Goal: Transaction & Acquisition: Purchase product/service

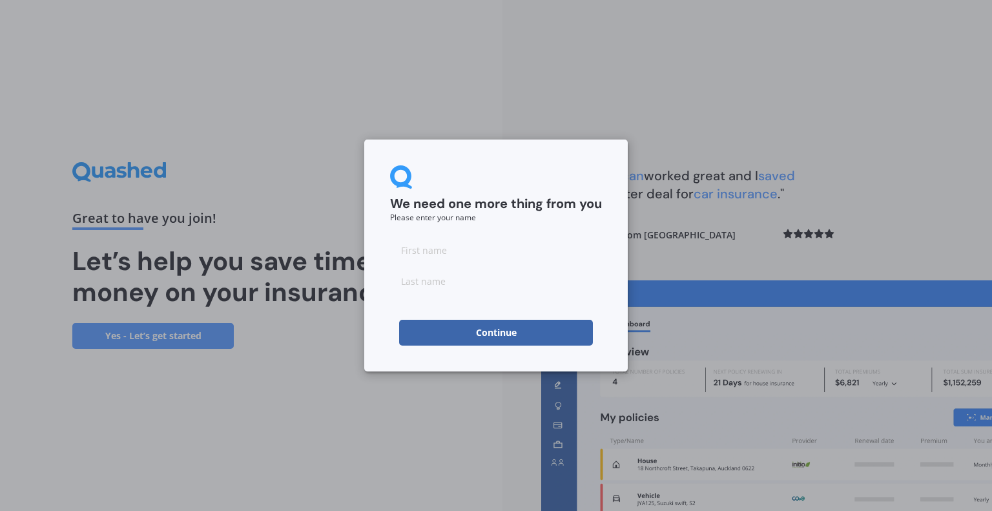
click at [532, 244] on input at bounding box center [496, 250] width 212 height 26
type input "P"
type input "Mek"
click at [503, 334] on button "Continue" at bounding box center [496, 333] width 194 height 26
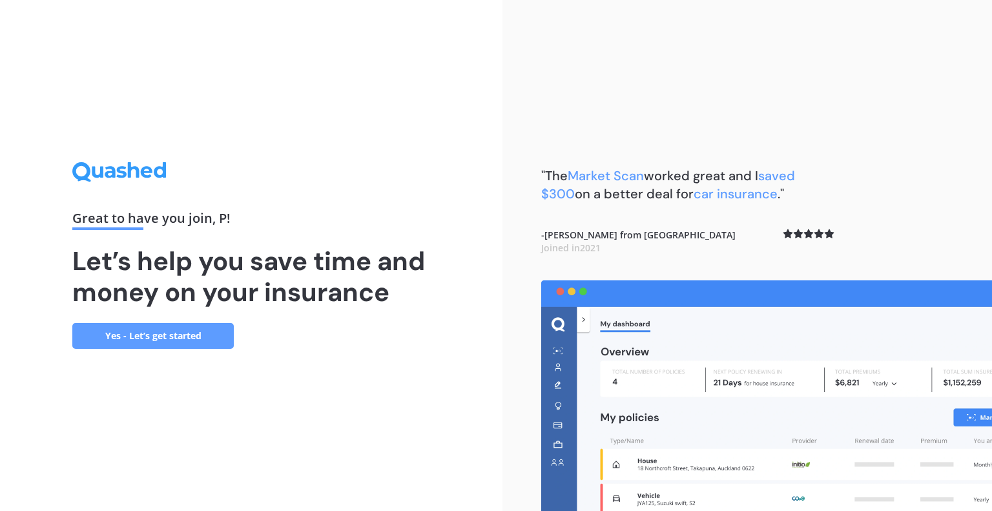
click at [214, 335] on link "Yes - Let’s get started" at bounding box center [153, 336] width 162 height 26
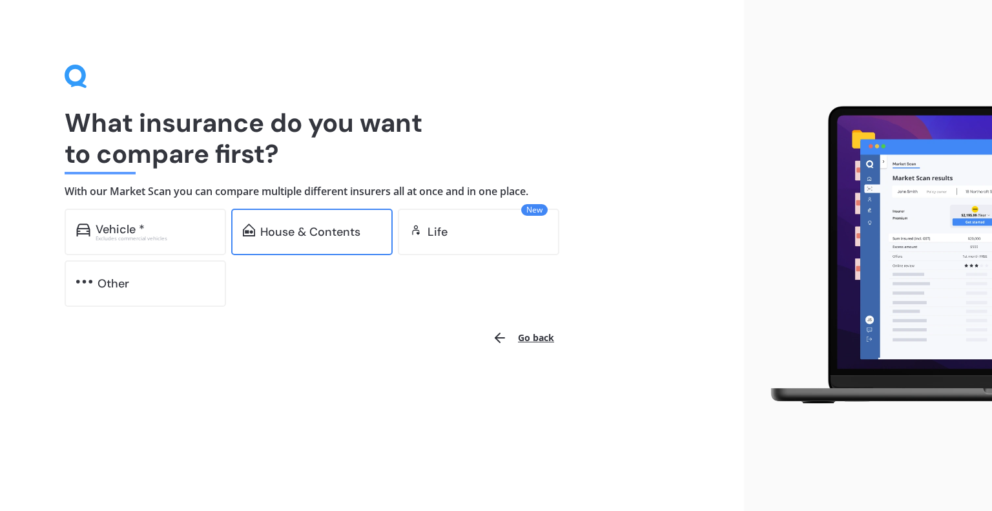
click at [297, 225] on div "House & Contents" at bounding box center [310, 231] width 100 height 13
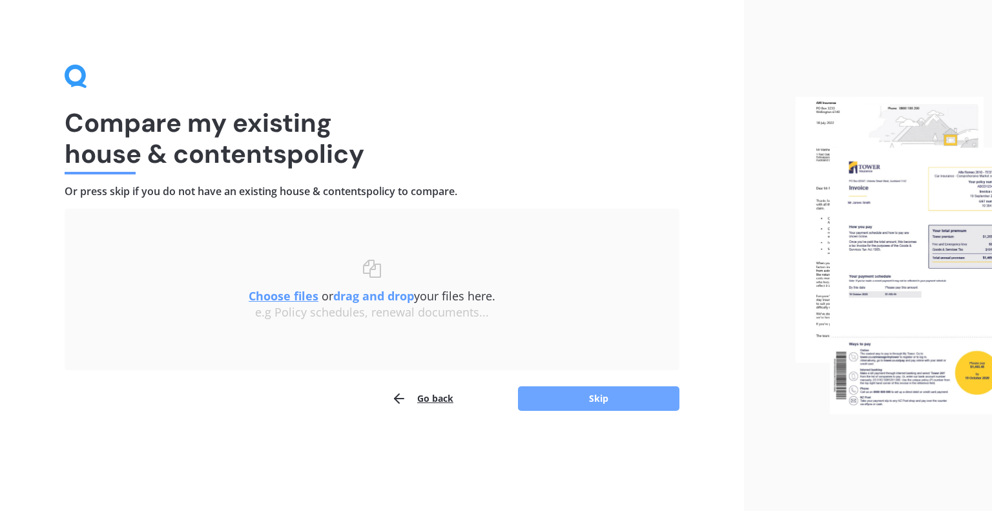
click at [594, 397] on button "Skip" at bounding box center [599, 398] width 162 height 25
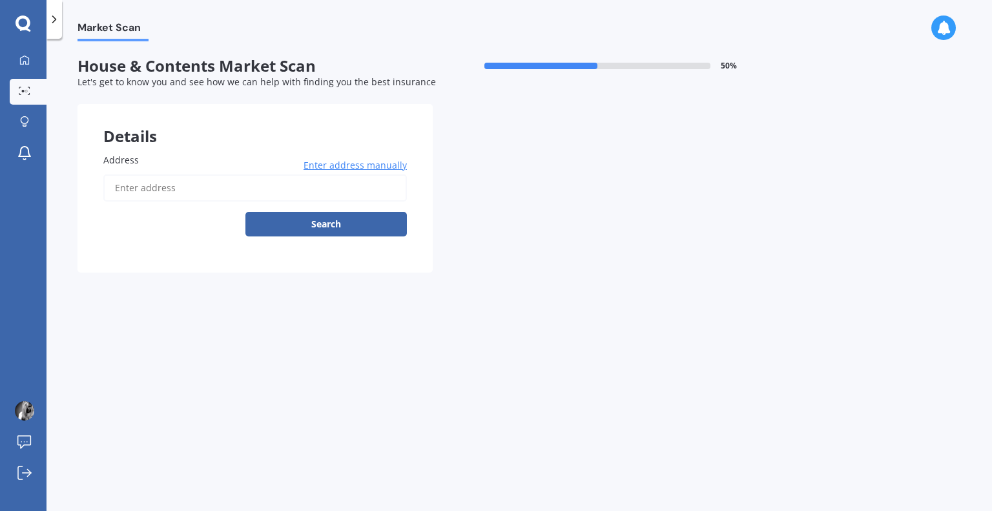
click at [290, 193] on input "Address" at bounding box center [255, 187] width 304 height 27
click at [310, 227] on button "Search" at bounding box center [326, 224] width 162 height 25
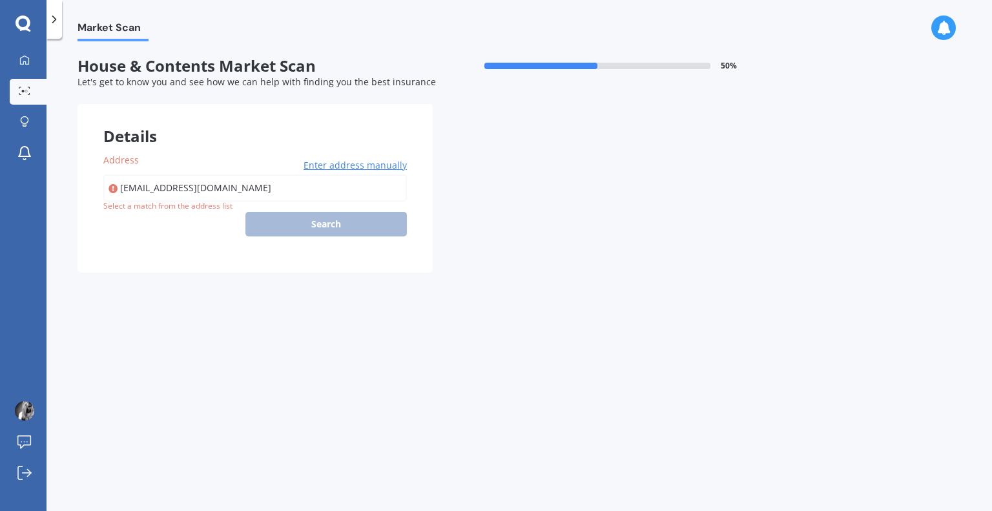
click at [261, 200] on input "[EMAIL_ADDRESS][DOMAIN_NAME]" at bounding box center [255, 187] width 304 height 27
type input "[STREET_ADDRESS]"
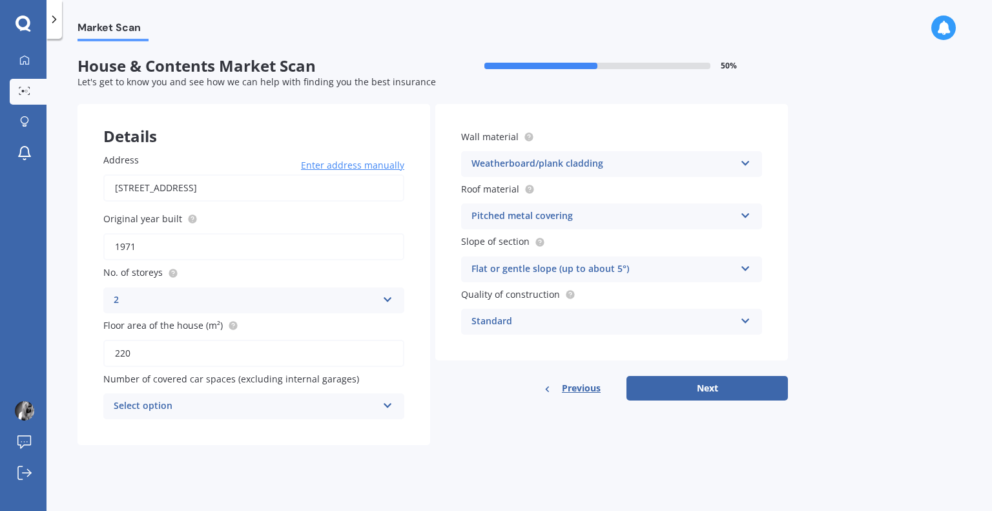
click at [269, 408] on div "Select option" at bounding box center [246, 407] width 264 height 16
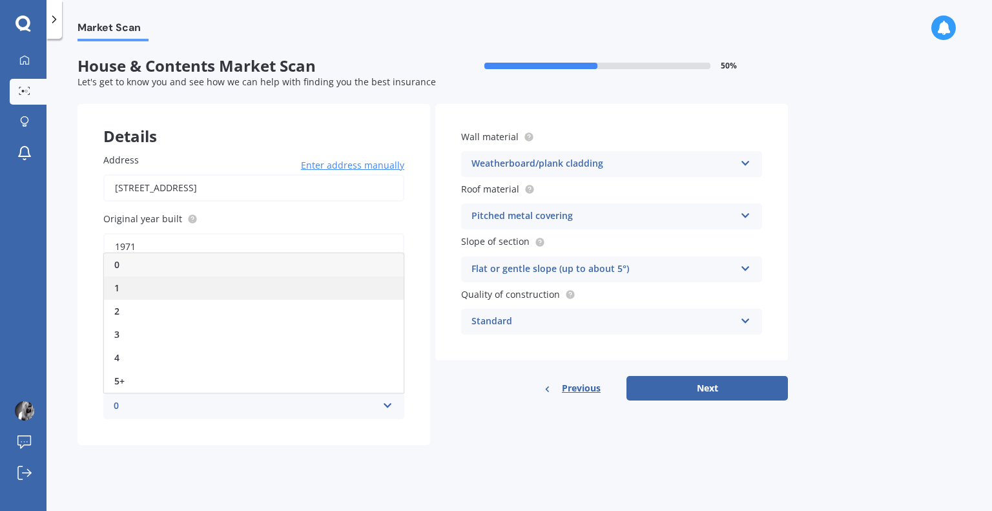
click at [272, 293] on div "1" at bounding box center [254, 288] width 300 height 23
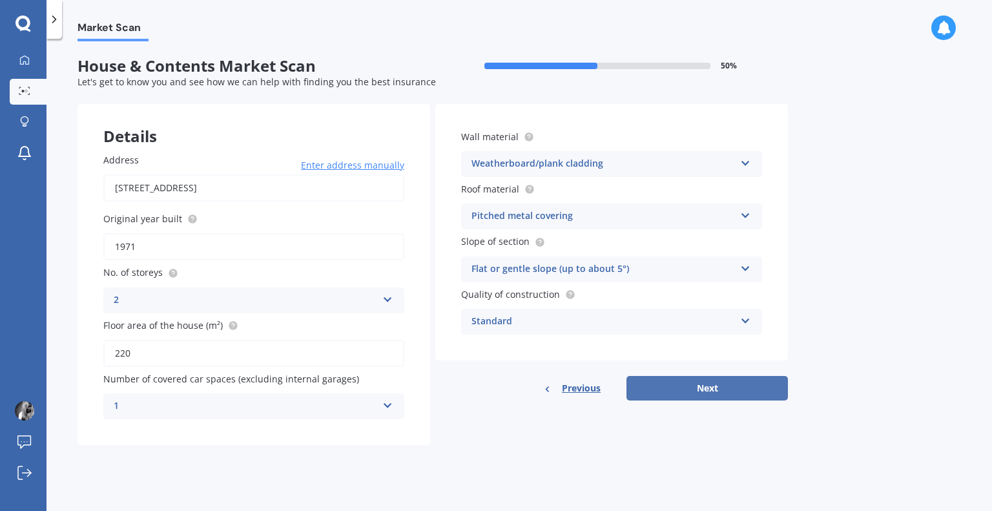
click at [671, 387] on button "Next" at bounding box center [708, 388] width 162 height 25
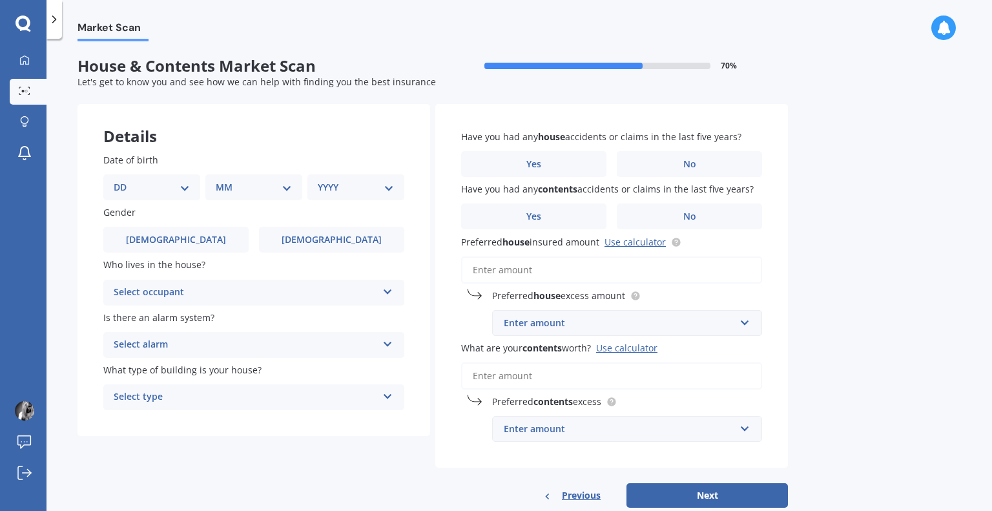
click at [149, 188] on select "DD 01 02 03 04 05 06 07 08 09 10 11 12 13 14 15 16 17 18 19 20 21 22 23 24 25 2…" at bounding box center [152, 187] width 76 height 14
select select "17"
click at [124, 180] on select "DD 01 02 03 04 05 06 07 08 09 10 11 12 13 14 15 16 17 18 19 20 21 22 23 24 25 2…" at bounding box center [152, 187] width 76 height 14
click at [222, 183] on select "MM 01 02 03 04 05 06 07 08 09 10 11 12" at bounding box center [256, 187] width 71 height 14
select select "08"
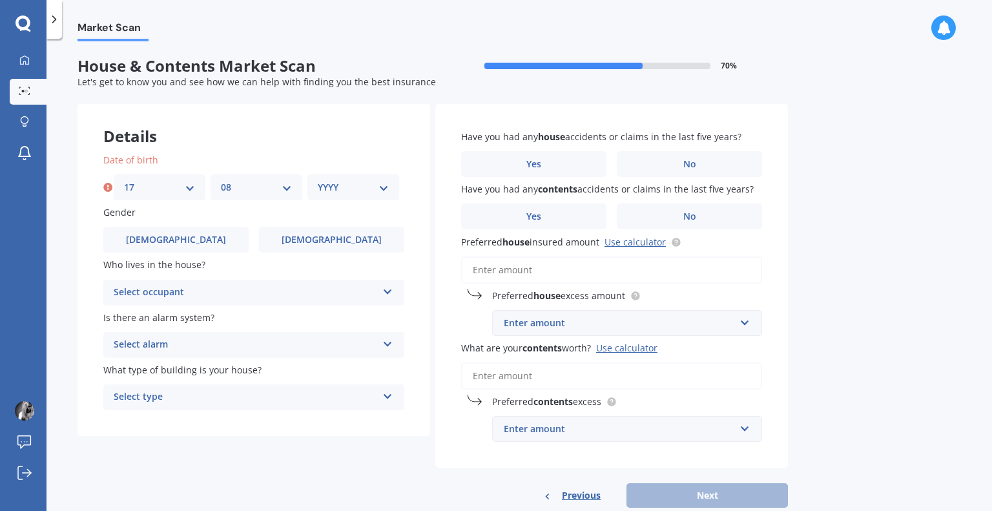
click at [221, 180] on select "MM 01 02 03 04 05 06 07 08 09 10 11 12" at bounding box center [256, 187] width 71 height 14
click at [370, 188] on select "YYYY 2009 2008 2007 2006 2005 2004 2003 2002 2001 2000 1999 1998 1997 1996 1995…" at bounding box center [353, 187] width 71 height 14
select select "1993"
click at [318, 180] on select "YYYY 2009 2008 2007 2006 2005 2004 2003 2002 2001 2000 1999 1998 1997 1996 1995…" at bounding box center [353, 187] width 71 height 14
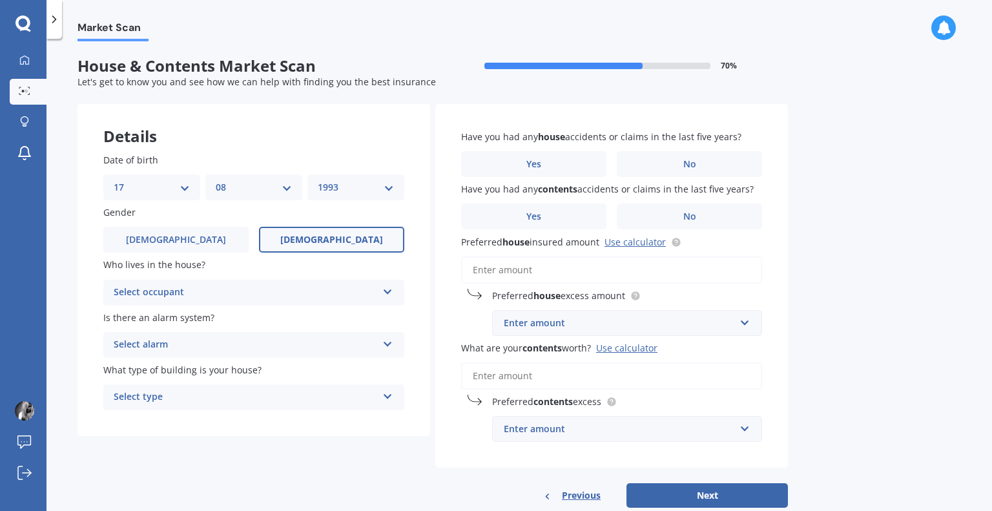
click at [342, 246] on label "[DEMOGRAPHIC_DATA]" at bounding box center [331, 240] width 145 height 26
click at [0, 0] on input "[DEMOGRAPHIC_DATA]" at bounding box center [0, 0] width 0 height 0
click at [280, 289] on div "Select occupant" at bounding box center [246, 293] width 264 height 16
click at [256, 313] on div "Owner" at bounding box center [254, 317] width 300 height 23
click at [241, 343] on div "Select alarm" at bounding box center [246, 345] width 264 height 16
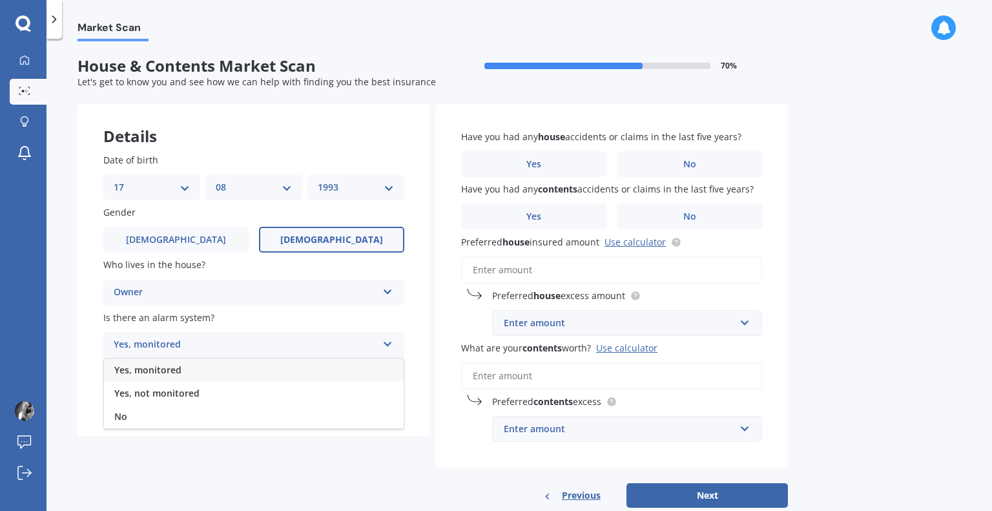
click at [193, 368] on div "Yes, monitored" at bounding box center [254, 370] width 300 height 23
click at [205, 401] on div "Select type" at bounding box center [246, 398] width 264 height 16
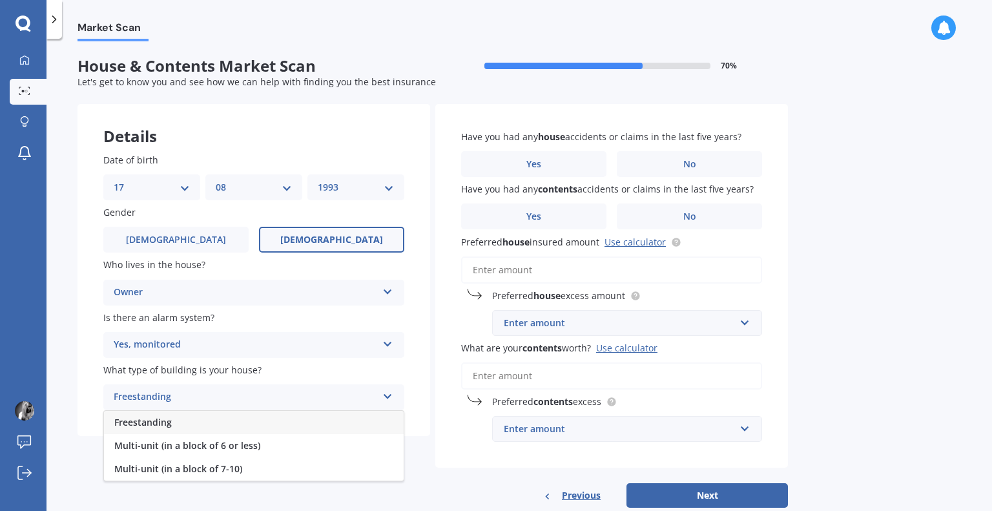
click at [199, 423] on div "Freestanding" at bounding box center [254, 422] width 300 height 23
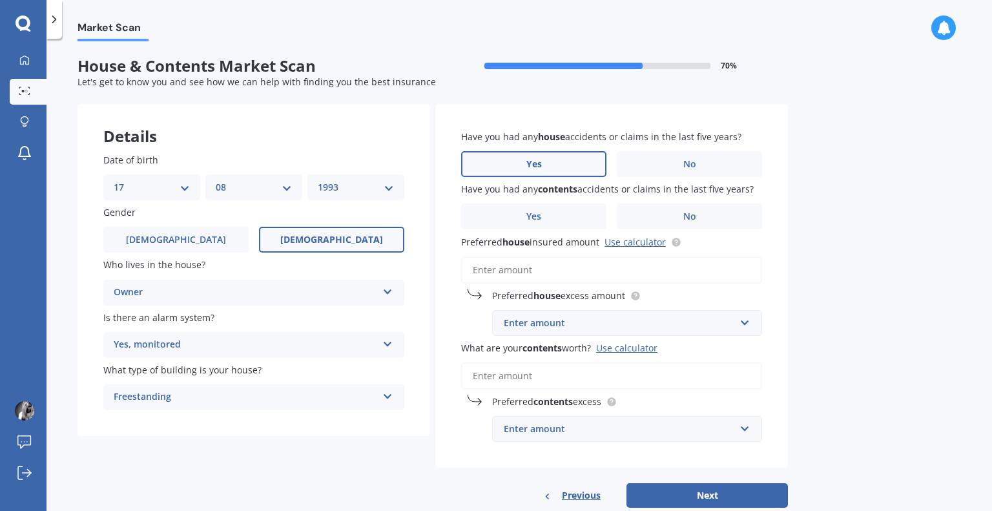
click at [587, 165] on label "Yes" at bounding box center [533, 164] width 145 height 26
click at [0, 0] on input "Yes" at bounding box center [0, 0] width 0 height 0
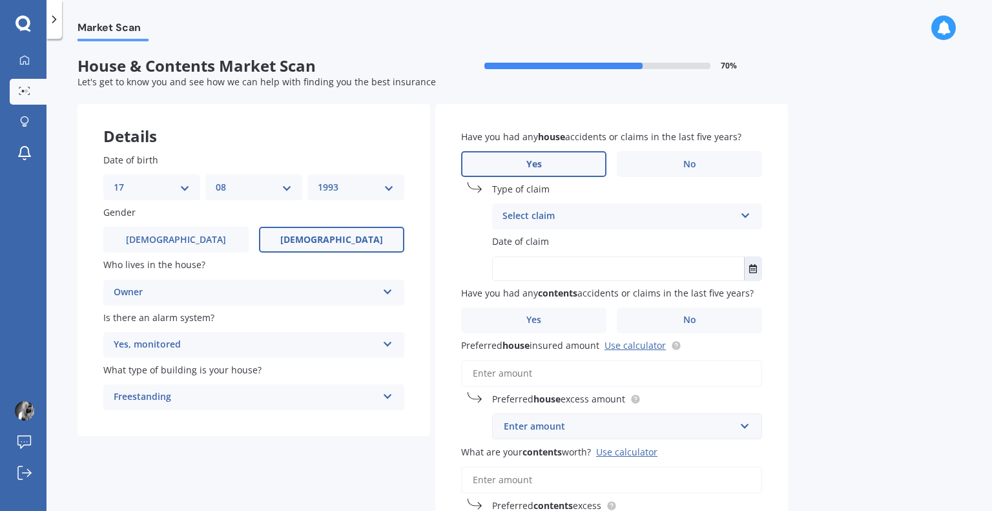
click at [564, 220] on div "Select claim" at bounding box center [619, 217] width 233 height 16
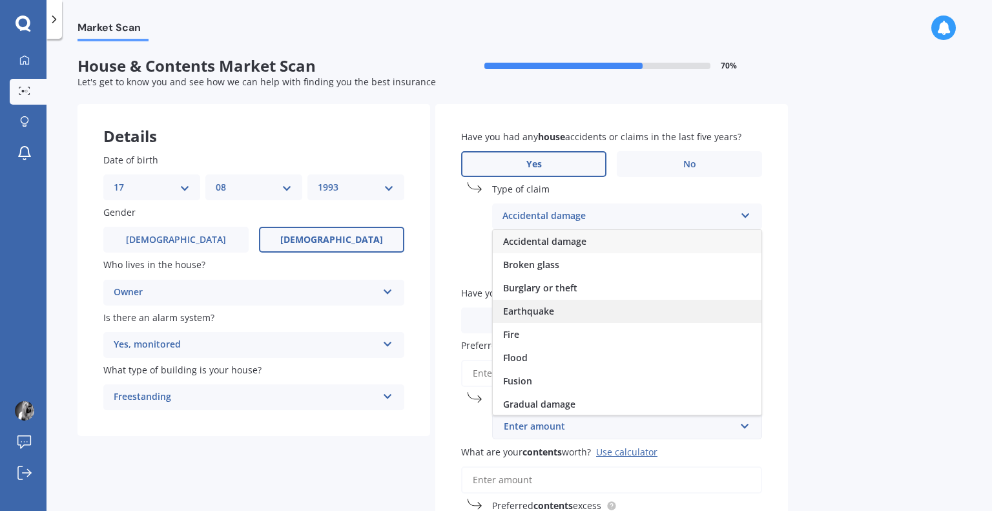
scroll to position [16, 0]
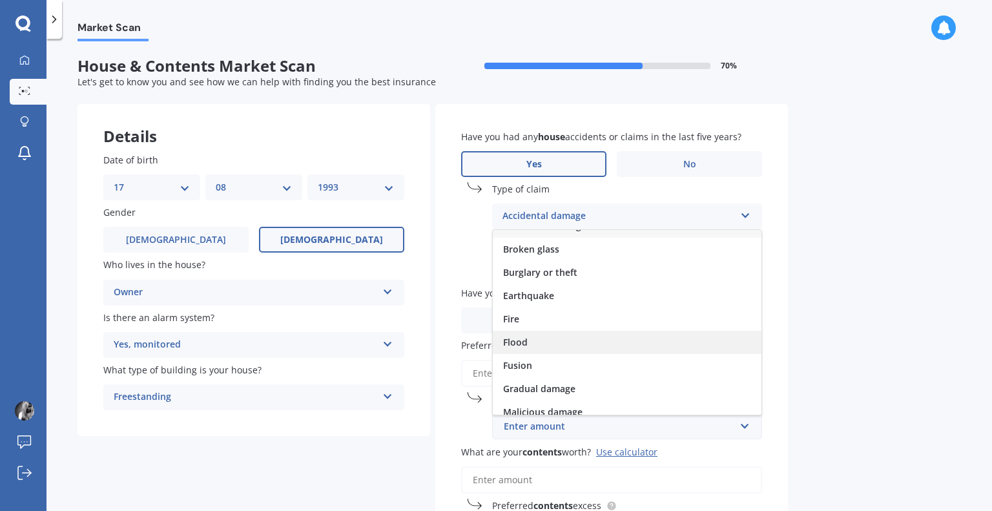
click at [532, 338] on div "Flood" at bounding box center [627, 342] width 269 height 23
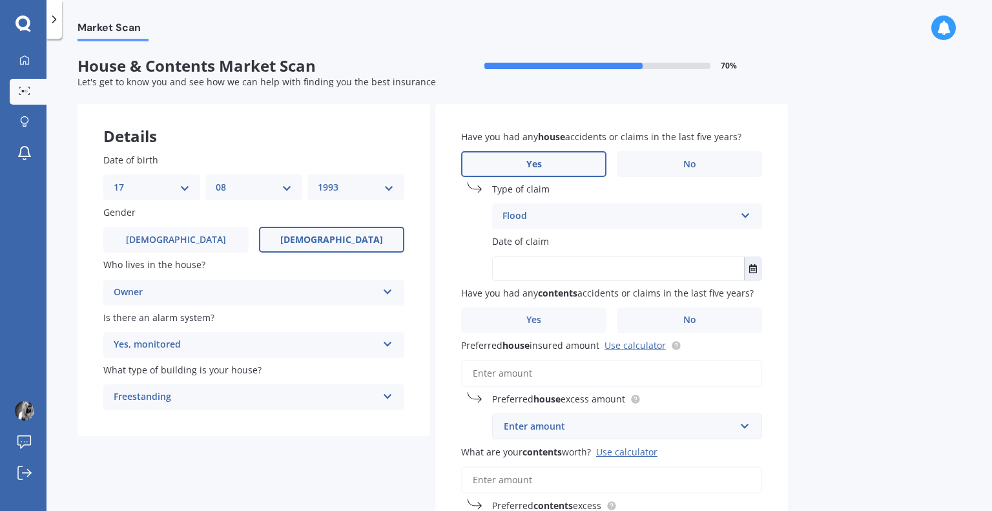
click at [553, 259] on input "text" at bounding box center [618, 268] width 251 height 23
click at [758, 277] on button "Select date" at bounding box center [752, 268] width 17 height 23
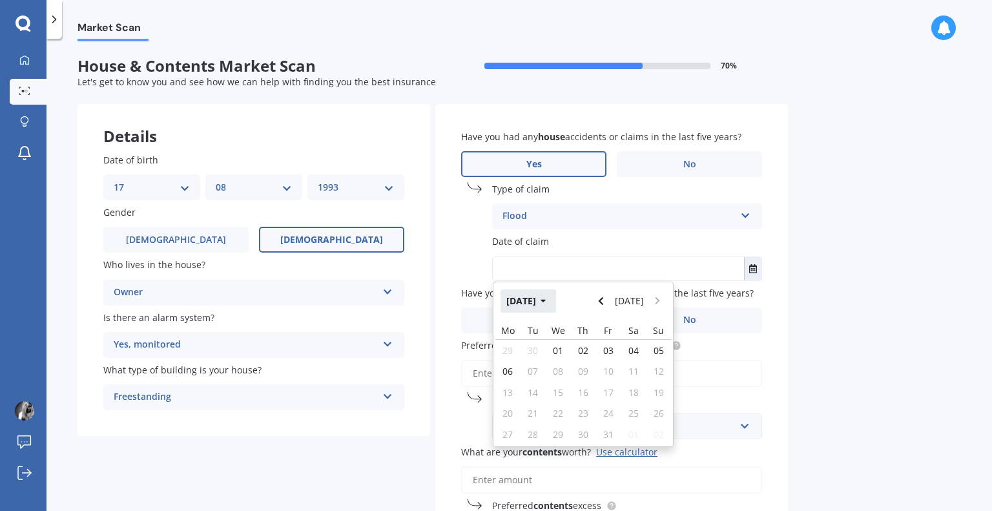
click at [544, 309] on button "[DATE]" at bounding box center [529, 300] width 56 height 23
click at [567, 348] on span "Feb" at bounding box center [562, 342] width 16 height 12
click at [530, 307] on button "[DATE]" at bounding box center [529, 300] width 56 height 23
click at [536, 297] on icon "button" at bounding box center [535, 301] width 6 height 9
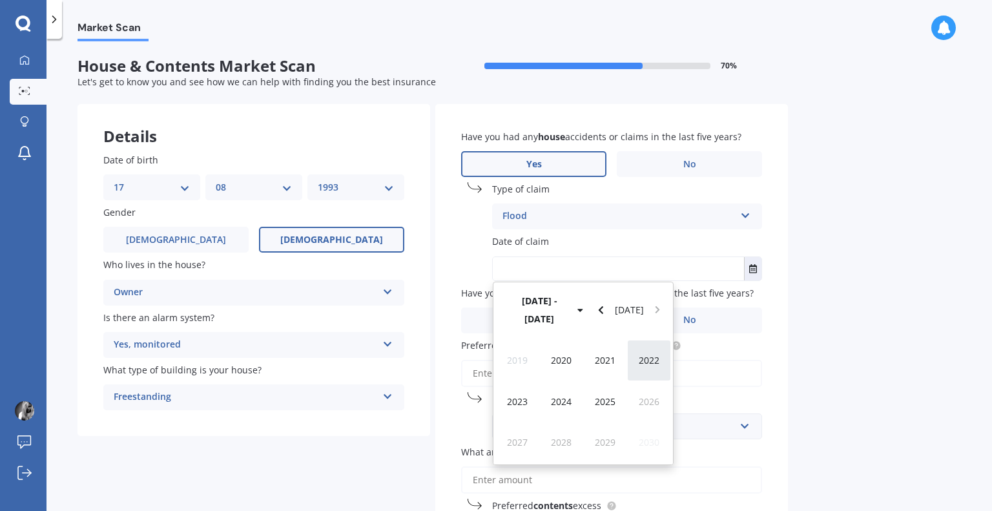
click at [642, 340] on div "2022" at bounding box center [649, 360] width 44 height 41
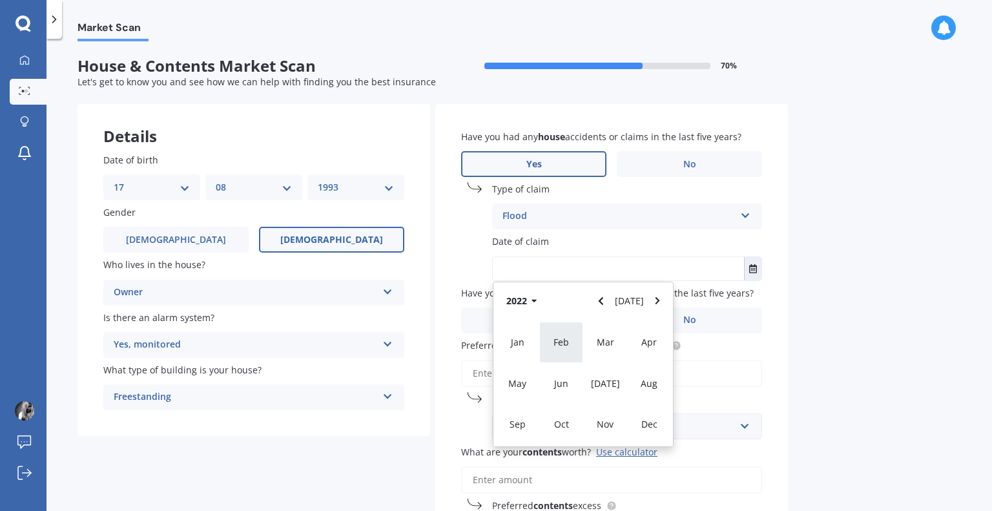
click at [555, 360] on div "Feb" at bounding box center [561, 342] width 44 height 41
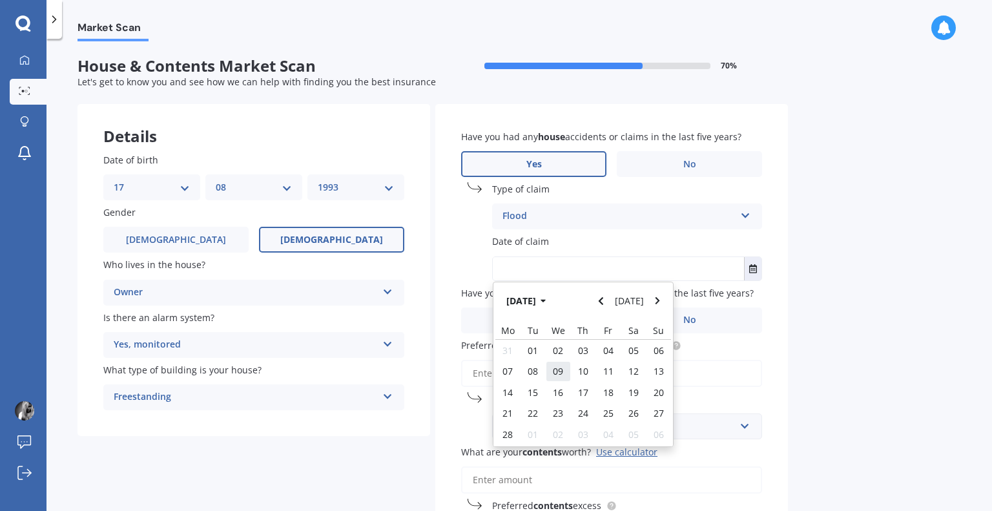
click at [562, 370] on span "09" at bounding box center [558, 371] width 10 height 12
type input "[DATE]"
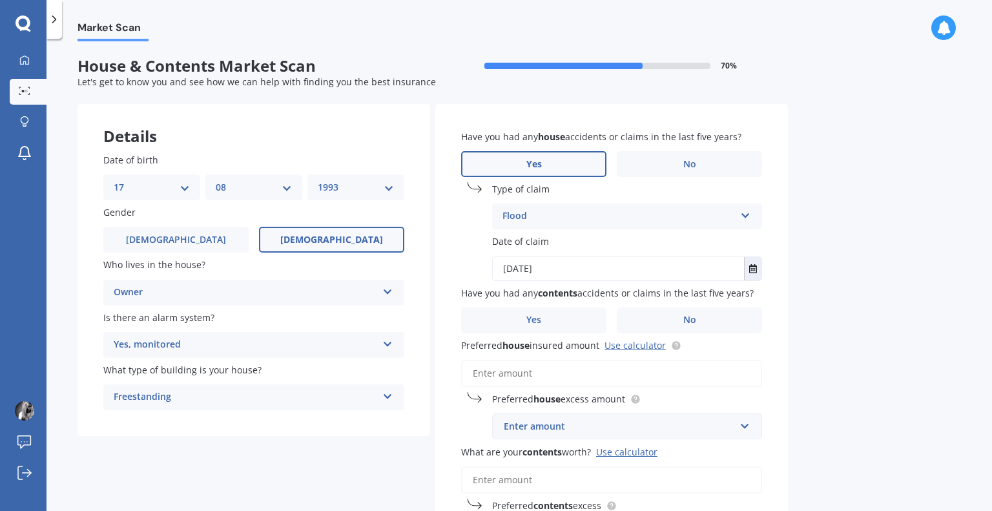
click at [899, 267] on div "Market Scan House & Contents Market Scan 70 % Let's get to know you and see how…" at bounding box center [520, 277] width 946 height 472
click at [696, 319] on label "No" at bounding box center [689, 321] width 145 height 26
click at [0, 0] on input "No" at bounding box center [0, 0] width 0 height 0
click at [610, 371] on input "Preferred house insured amount Use calculator" at bounding box center [611, 373] width 301 height 27
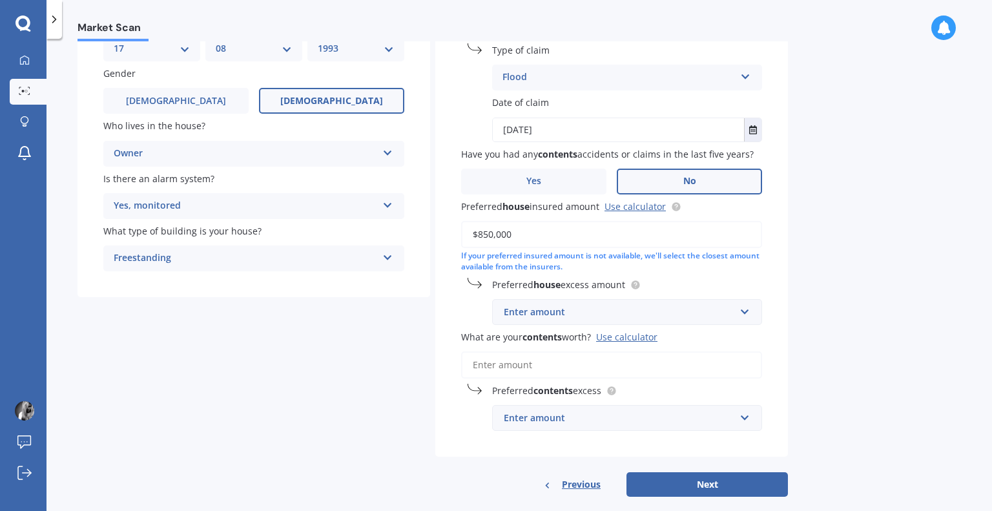
scroll to position [140, 0]
type input "$850,000"
click at [691, 300] on input "text" at bounding box center [623, 311] width 258 height 25
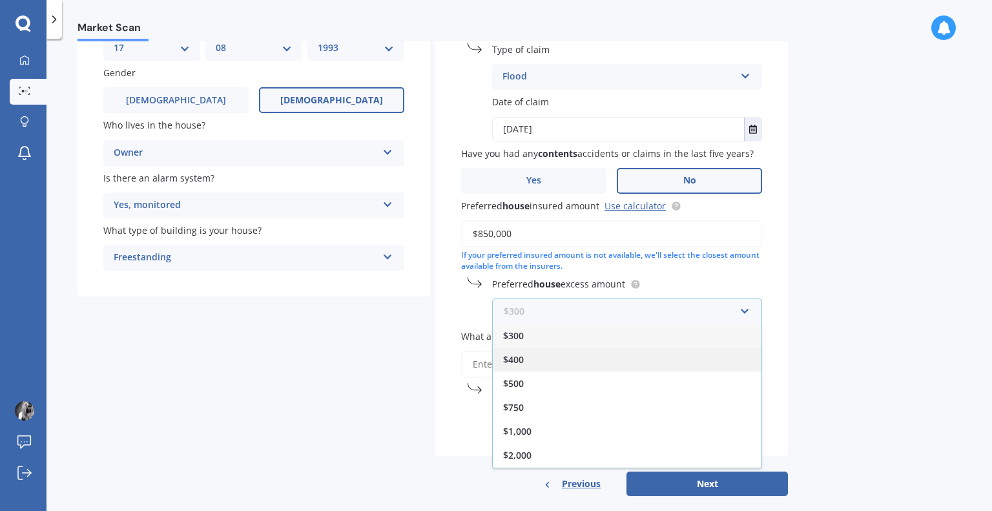
scroll to position [21, 0]
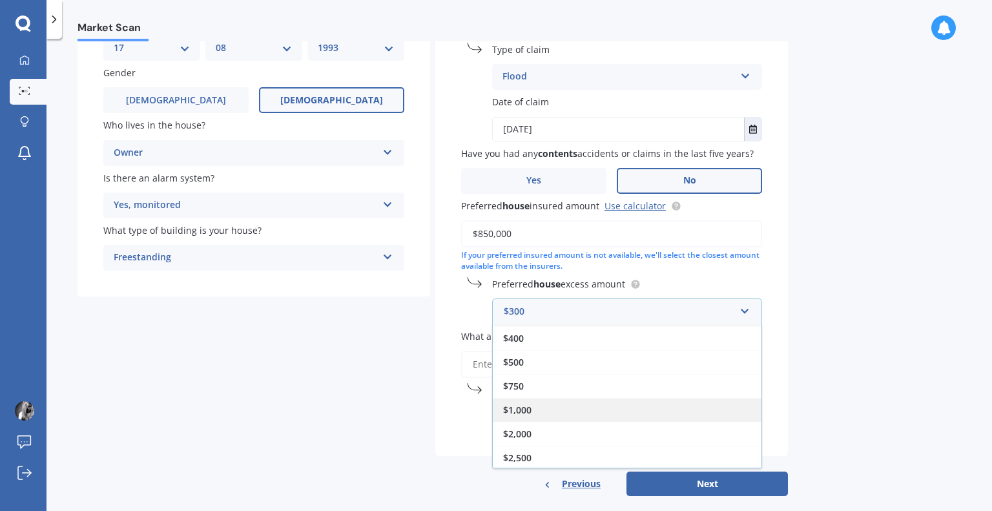
click at [636, 408] on div "$1,000" at bounding box center [627, 410] width 269 height 24
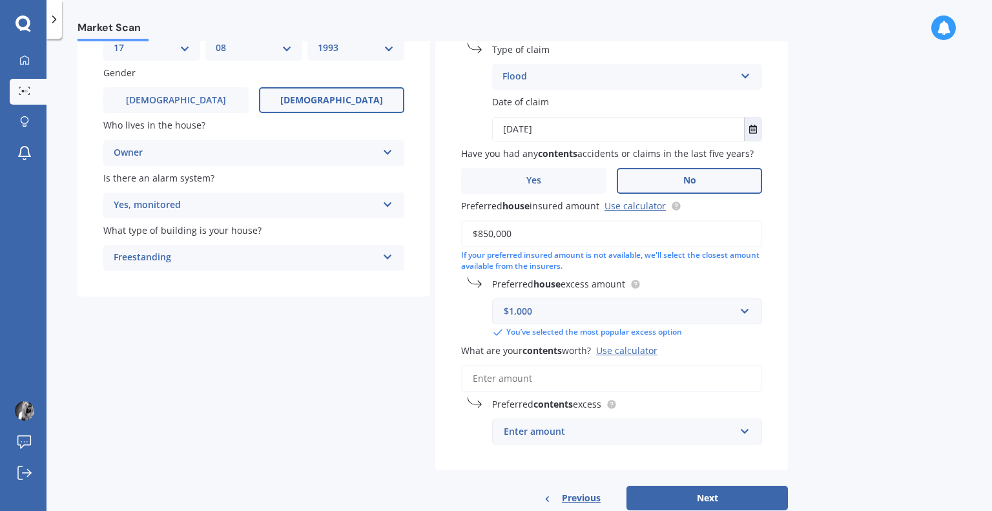
click at [633, 375] on input "What are your contents worth? Use calculator" at bounding box center [611, 378] width 301 height 27
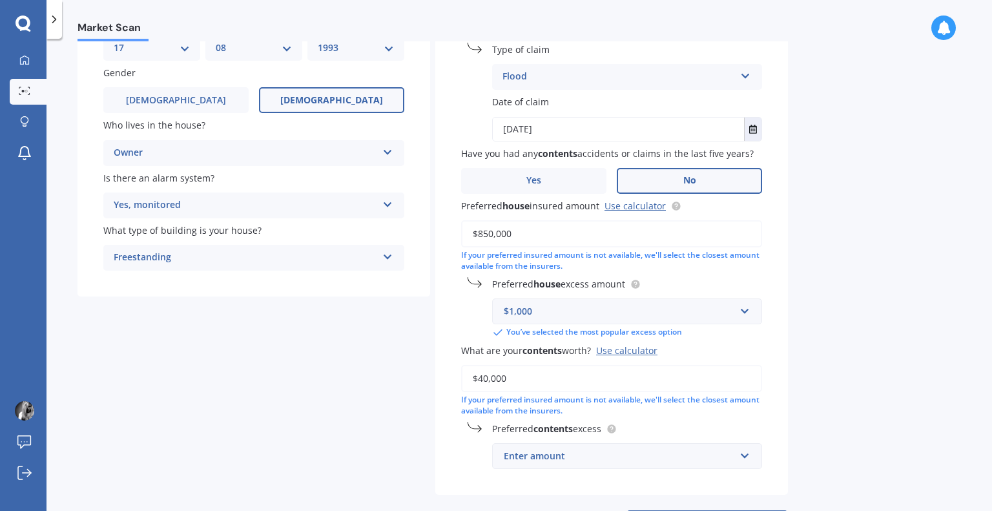
scroll to position [196, 0]
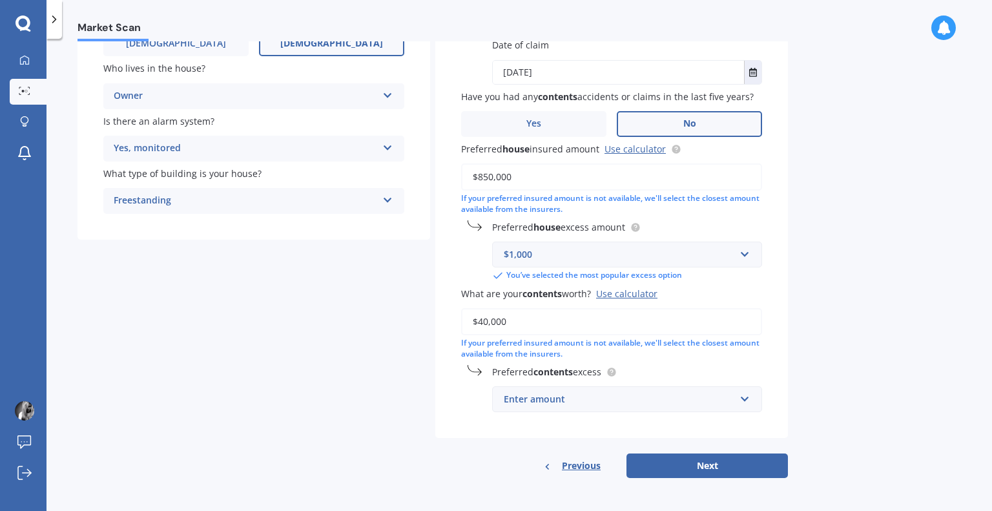
type input "$40,000"
click at [683, 406] on div "Enter amount" at bounding box center [619, 399] width 231 height 14
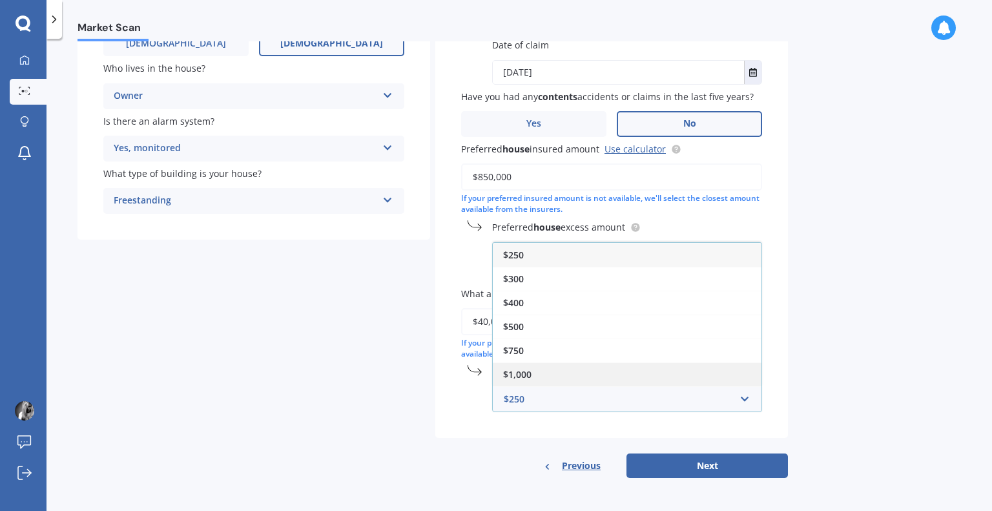
click at [680, 369] on div "$1,000" at bounding box center [627, 374] width 269 height 24
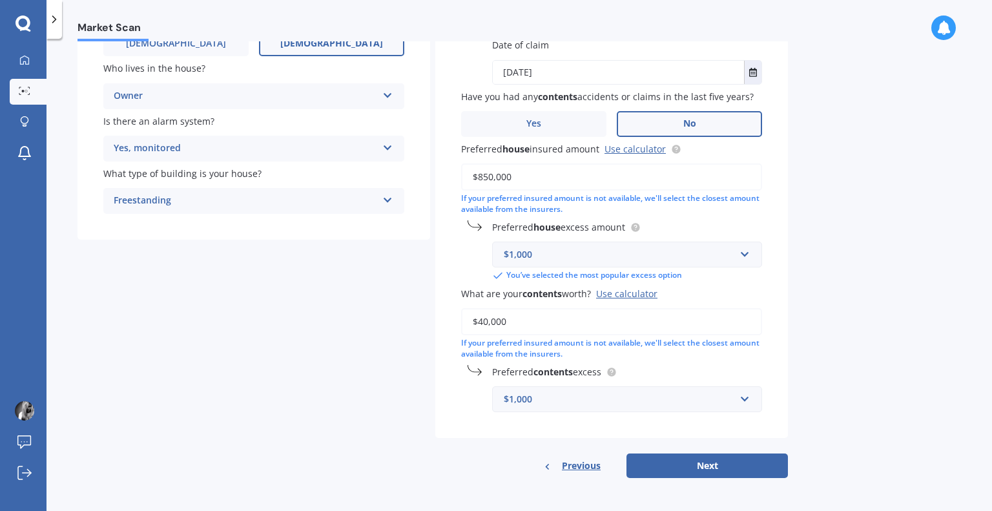
click at [818, 318] on div "Market Scan House & Contents Market Scan 70 % Let's get to know you and see how…" at bounding box center [520, 277] width 946 height 472
click at [760, 461] on button "Next" at bounding box center [708, 466] width 162 height 25
select select "17"
select select "08"
select select "1993"
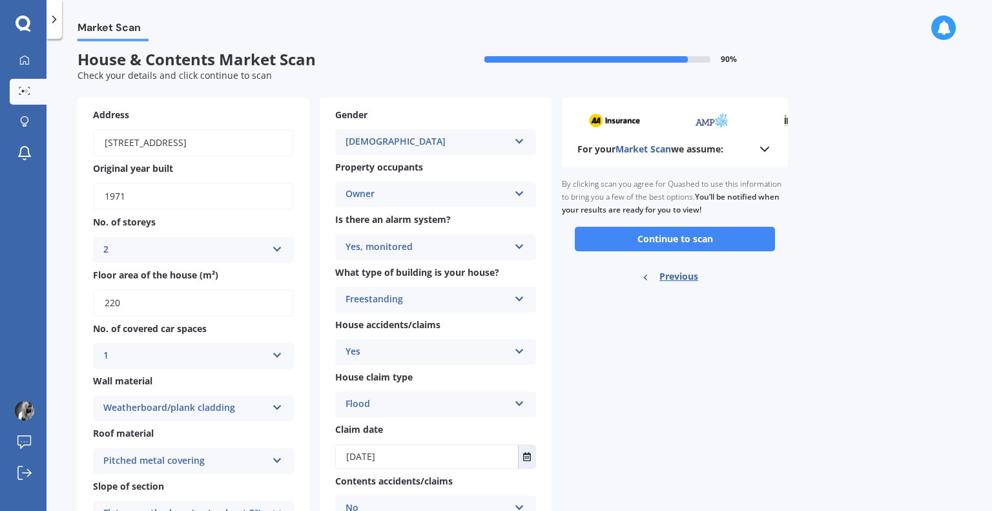
scroll to position [0, 0]
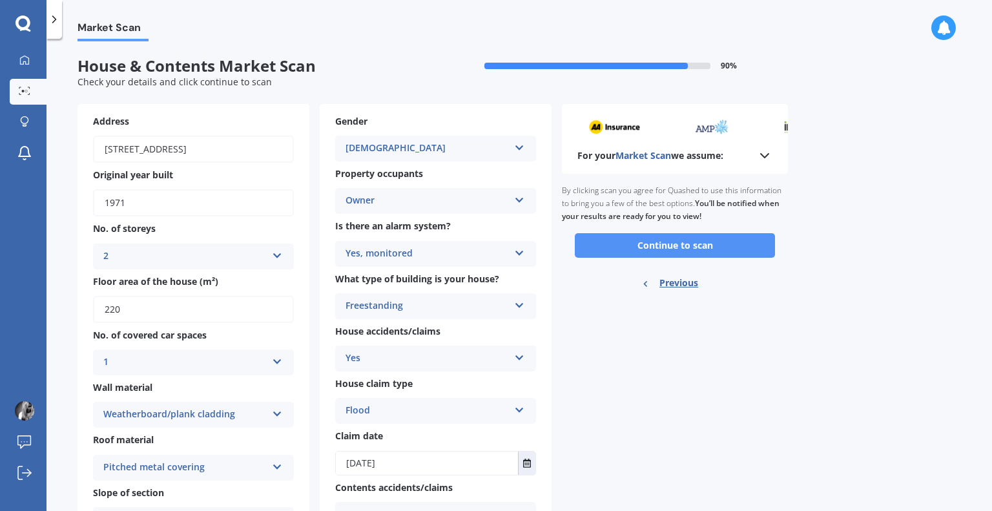
click at [733, 242] on button "Continue to scan" at bounding box center [675, 245] width 200 height 25
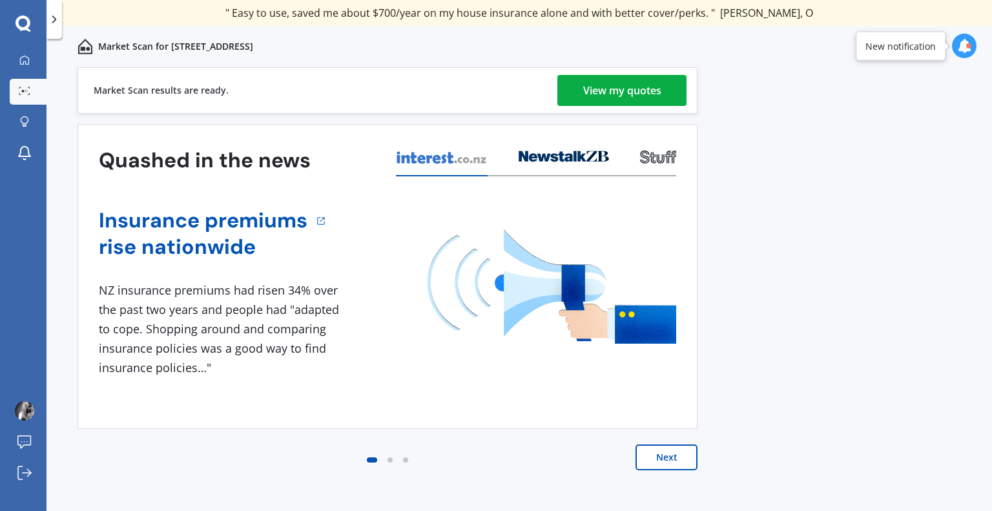
click at [642, 103] on div "View my quotes" at bounding box center [622, 90] width 78 height 31
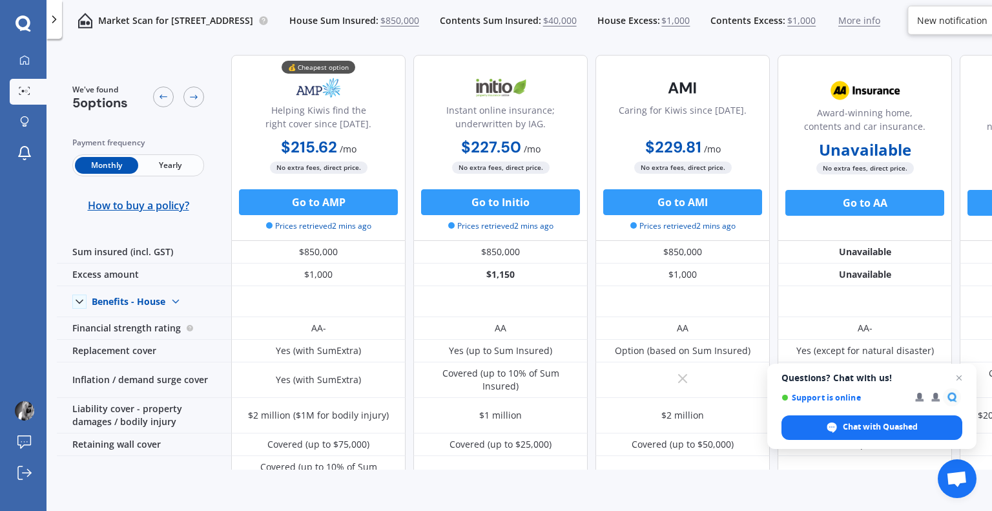
click at [182, 164] on span "Yearly" at bounding box center [169, 165] width 63 height 17
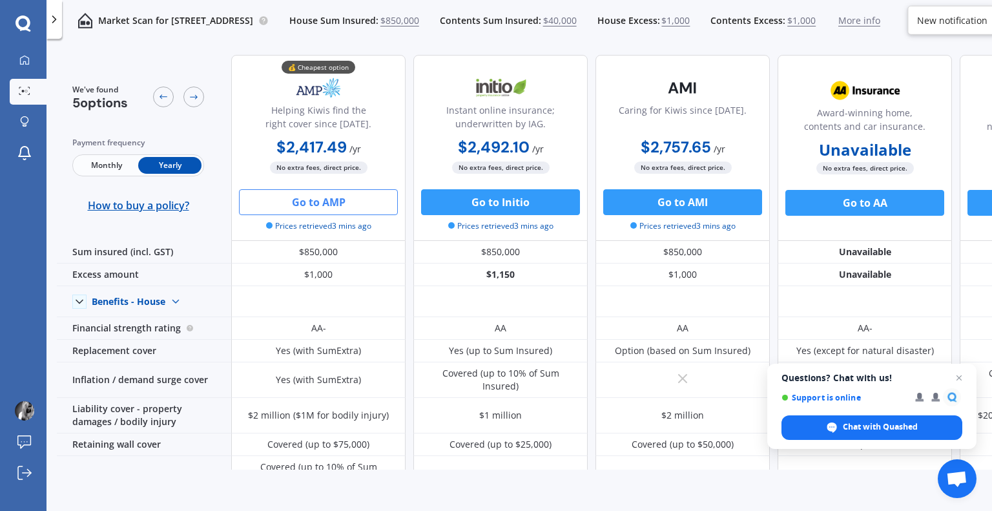
click at [308, 200] on button "Go to AMP" at bounding box center [318, 202] width 159 height 26
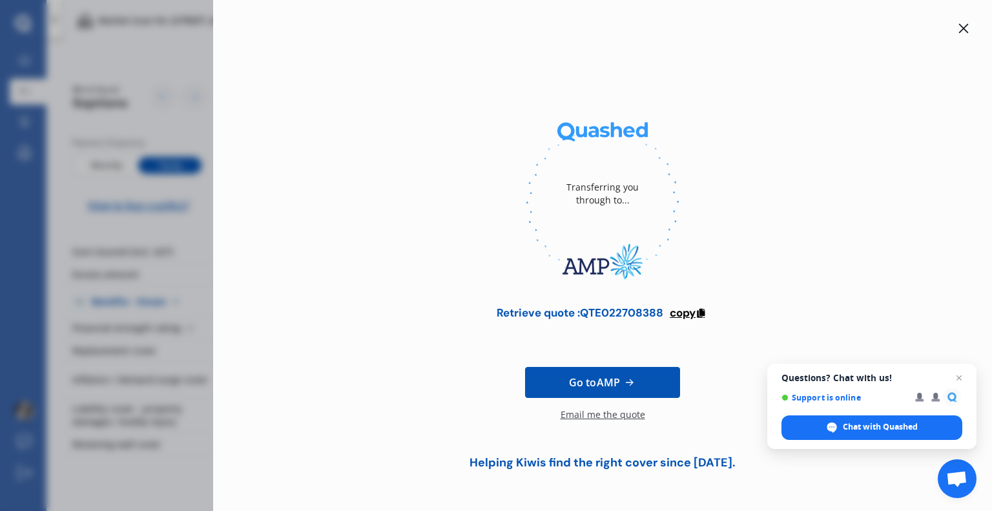
click at [703, 313] on icon at bounding box center [701, 311] width 11 height 9
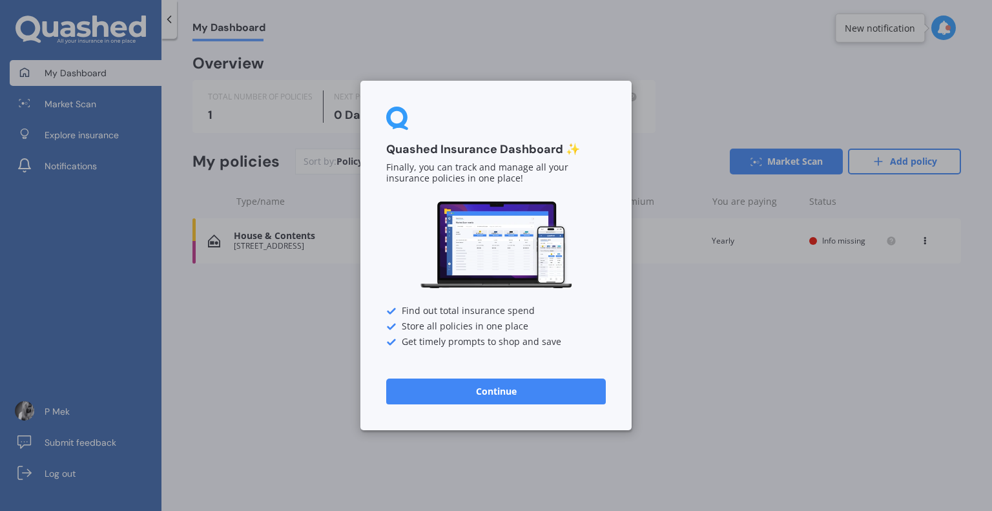
click at [527, 384] on button "Continue" at bounding box center [496, 392] width 220 height 26
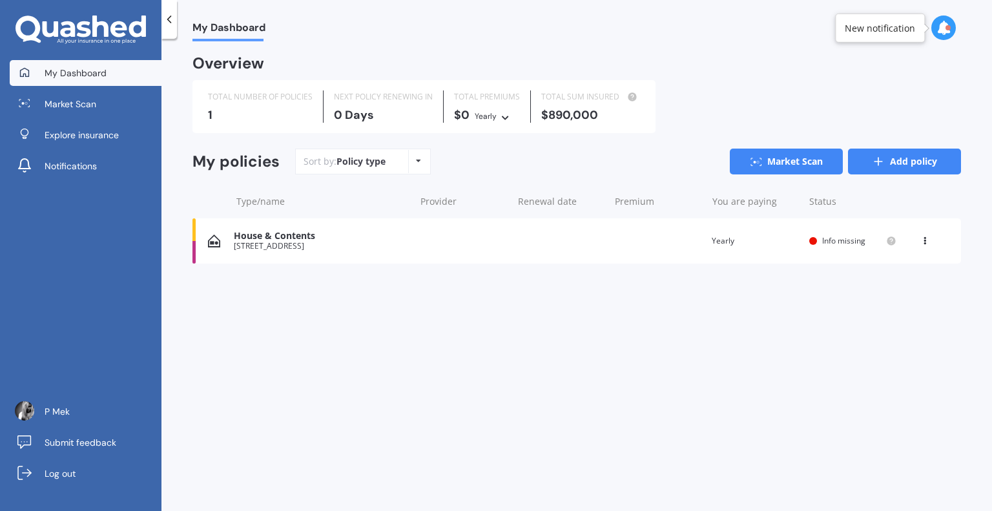
click at [886, 171] on link "Add policy" at bounding box center [904, 162] width 113 height 26
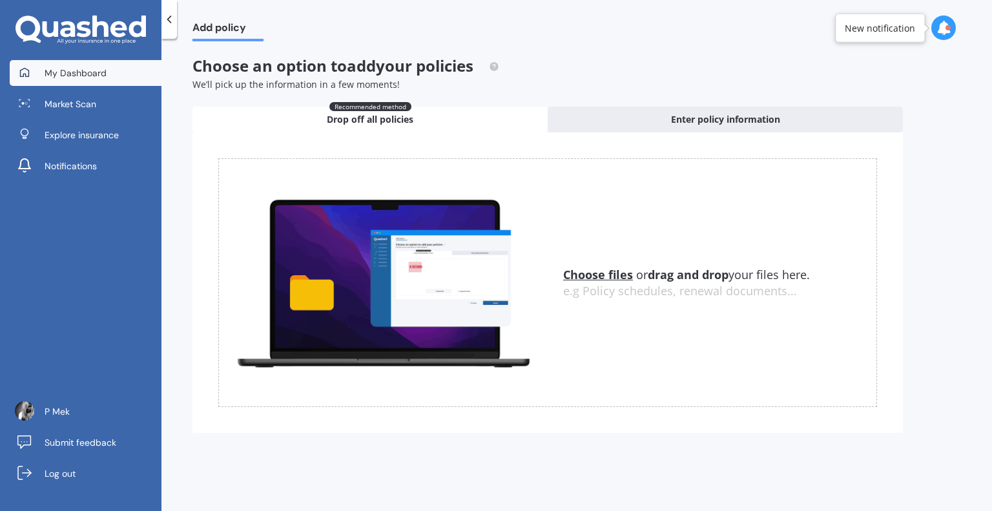
click at [95, 72] on span "My Dashboard" at bounding box center [76, 73] width 62 height 13
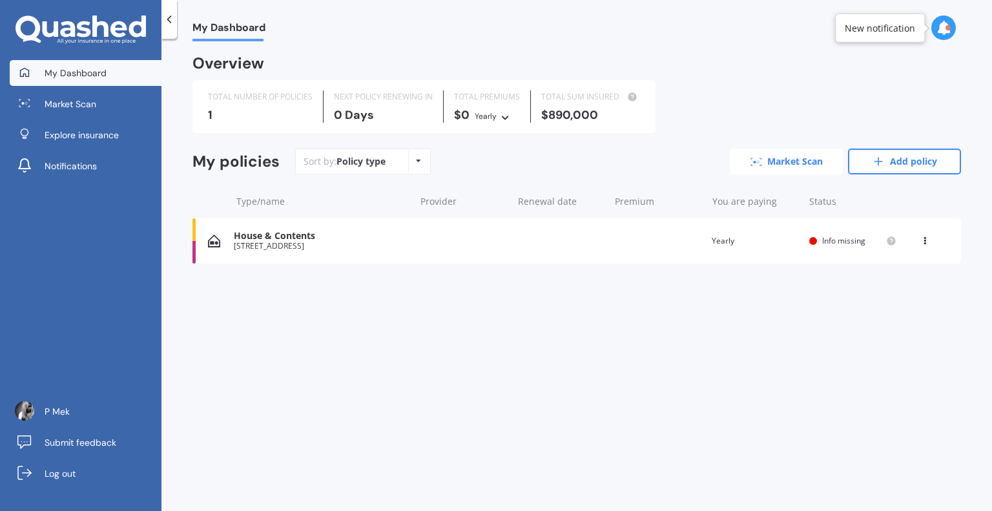
click at [787, 158] on link "Market Scan" at bounding box center [786, 162] width 113 height 26
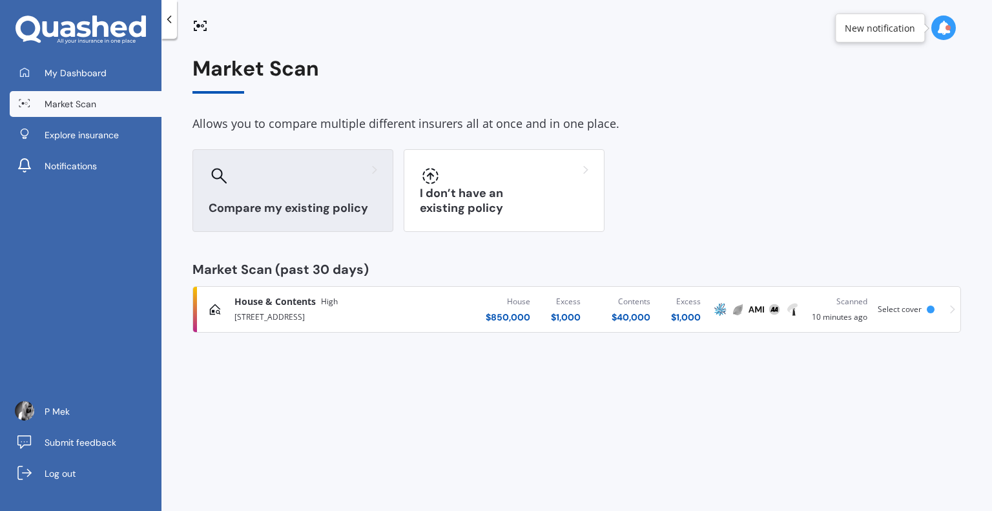
click at [313, 194] on div "Compare my existing policy" at bounding box center [293, 190] width 201 height 83
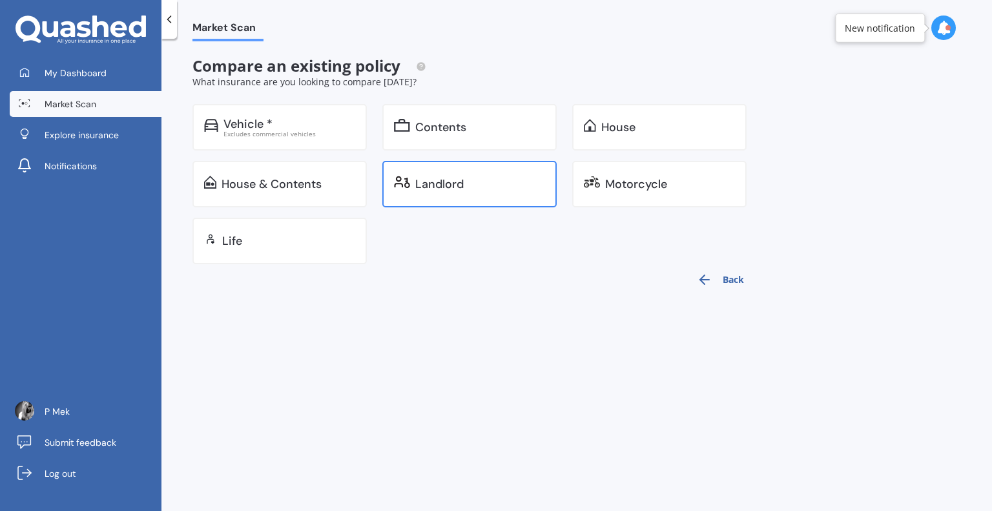
click at [499, 188] on div "Landlord" at bounding box center [480, 184] width 130 height 13
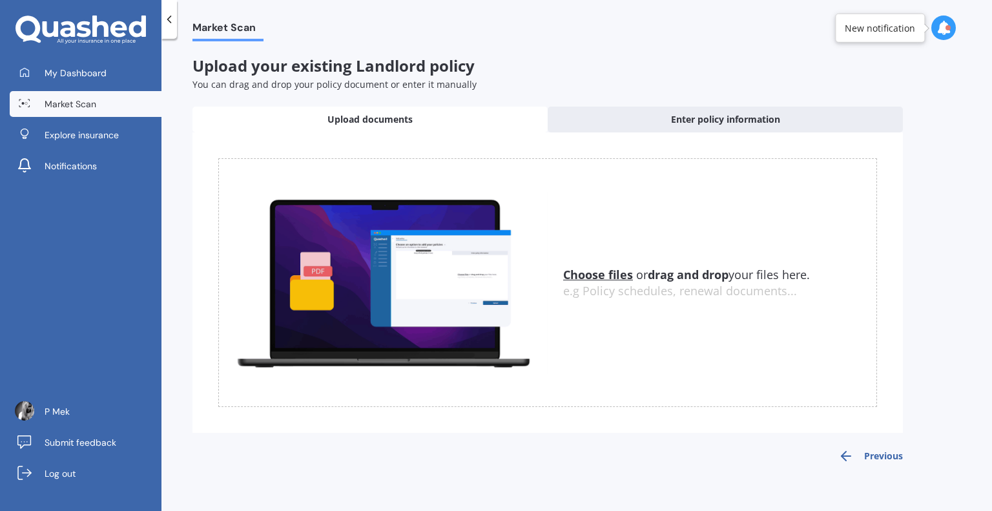
click at [588, 263] on div "Choose files or drag and drop your files here. Choose files or photos e.g Polic…" at bounding box center [547, 282] width 659 height 249
click at [588, 272] on u "Choose files" at bounding box center [598, 275] width 70 height 16
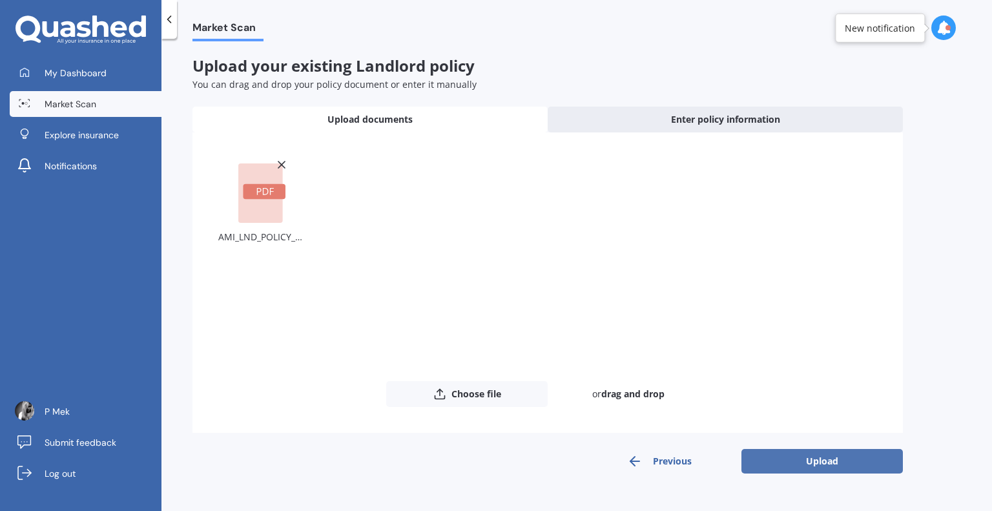
click at [780, 453] on button "Upload" at bounding box center [823, 461] width 162 height 25
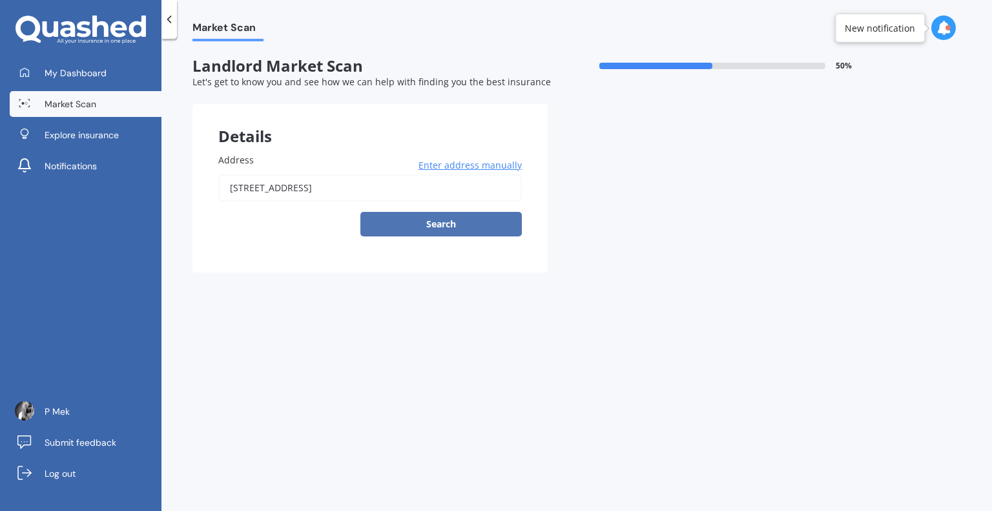
click at [465, 220] on button "Search" at bounding box center [441, 224] width 162 height 25
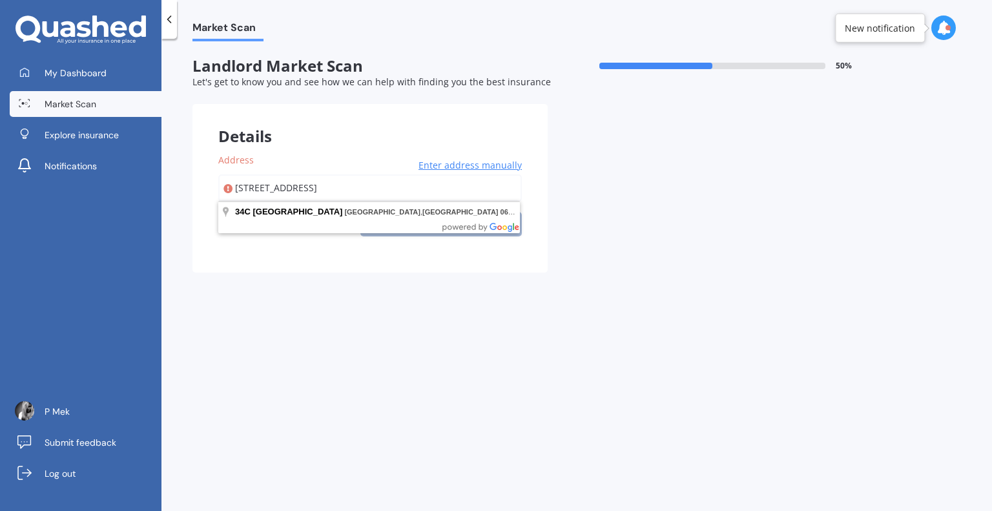
click at [454, 184] on input "34C CRESTA AVENUE BEACH HAVEN AUCKLAND 0626" at bounding box center [370, 187] width 304 height 27
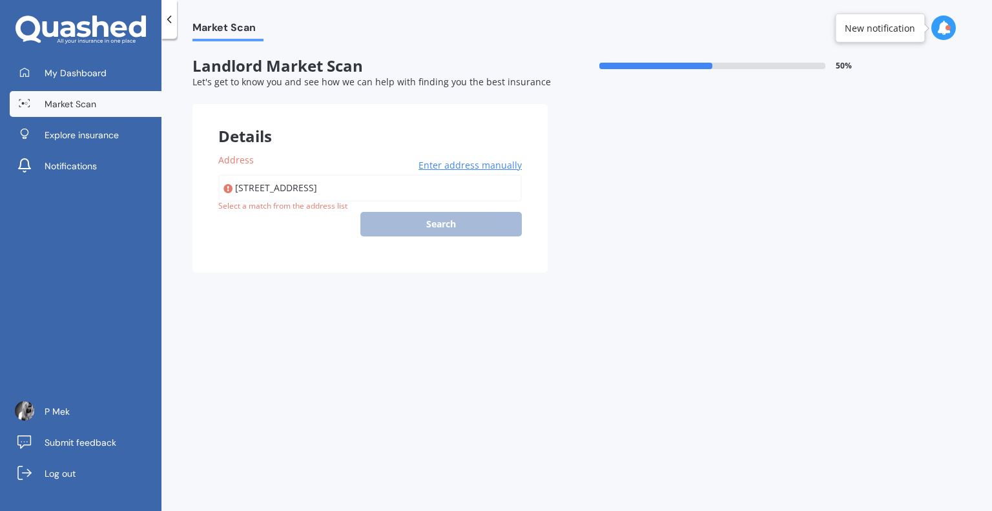
type input "34C Cresta Avenue, Beach Haven, Auckland 0626"
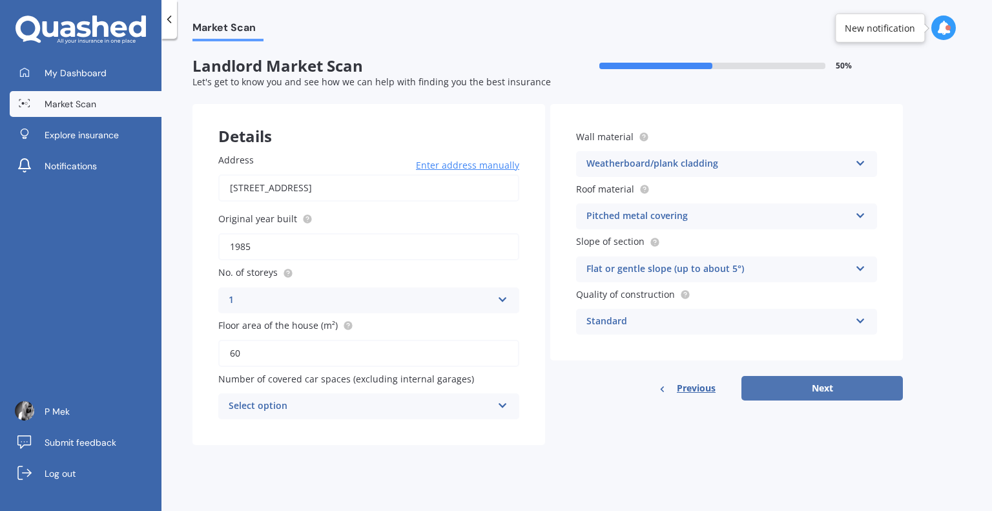
click at [811, 382] on button "Next" at bounding box center [823, 388] width 162 height 25
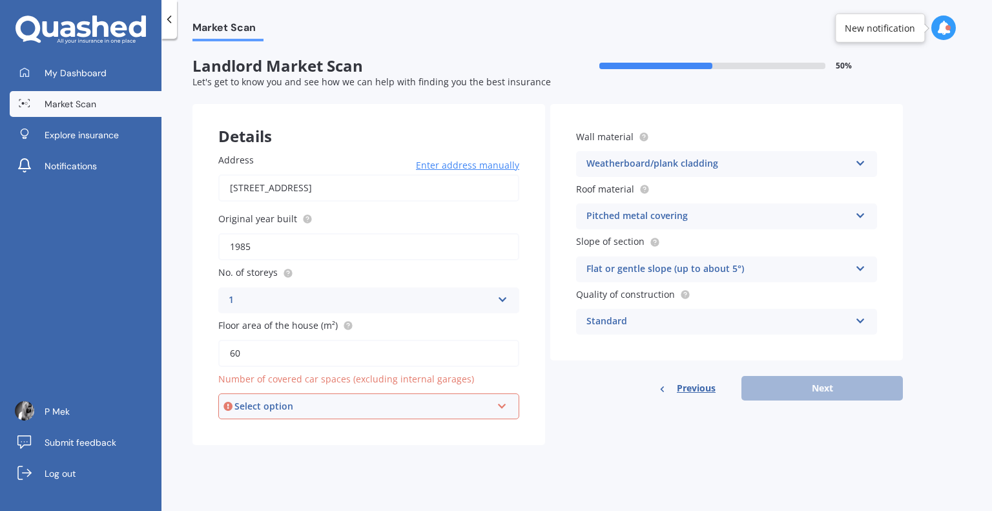
click at [441, 408] on div "Select option" at bounding box center [363, 406] width 257 height 14
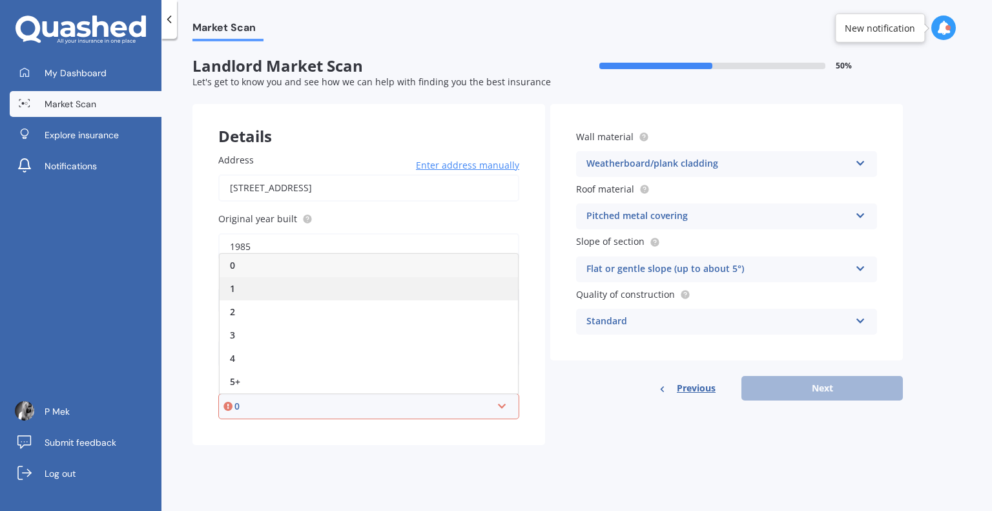
click at [334, 277] on div "1" at bounding box center [369, 288] width 298 height 23
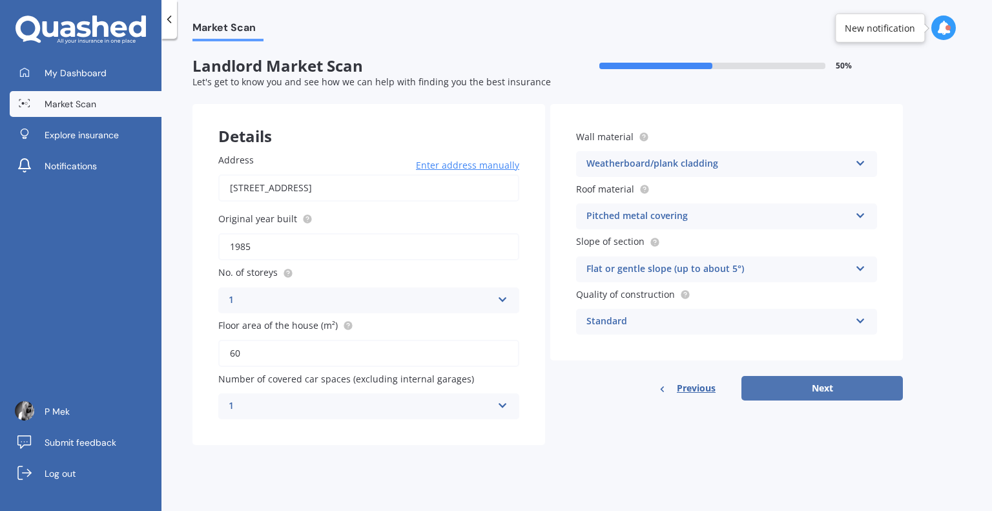
click at [792, 393] on button "Next" at bounding box center [823, 388] width 162 height 25
select select "17"
select select "08"
select select "1993"
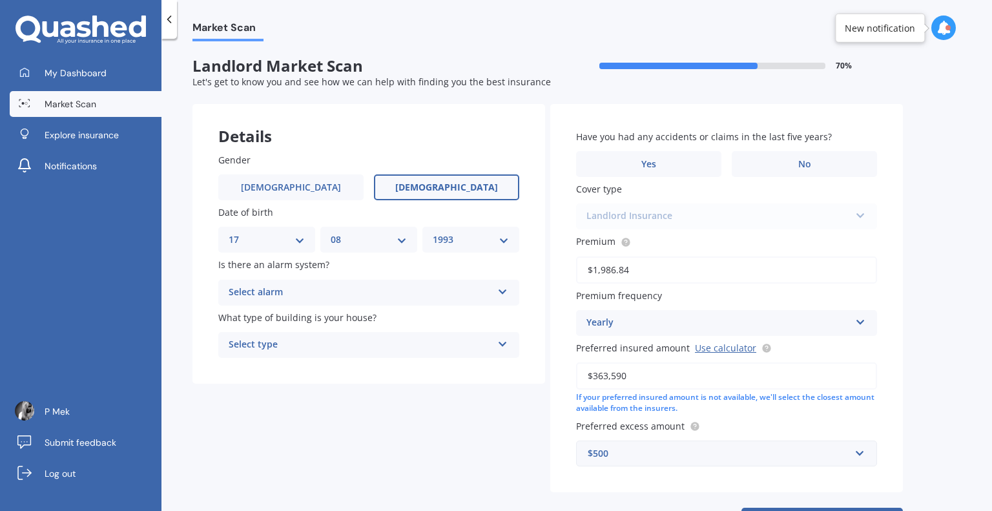
click at [425, 296] on div "Select alarm" at bounding box center [361, 293] width 264 height 16
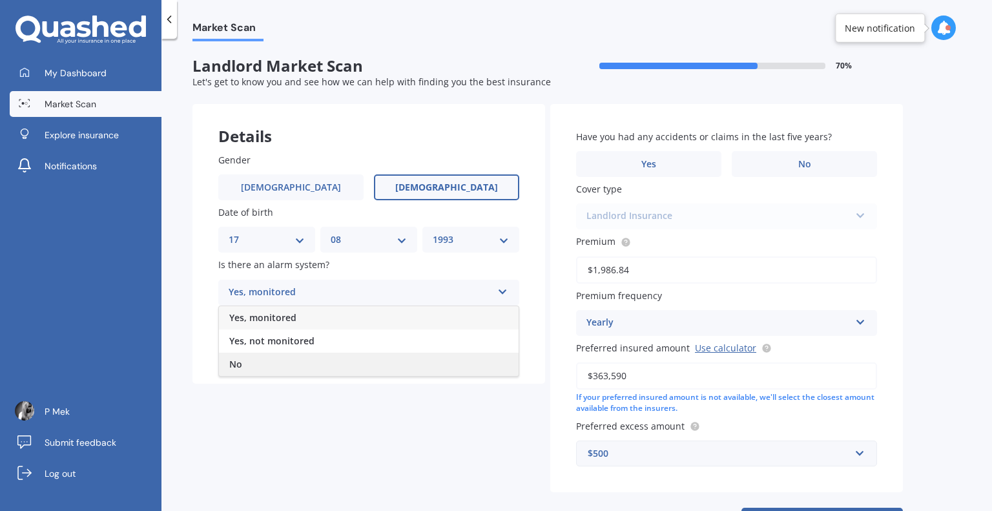
click at [306, 356] on div "No" at bounding box center [369, 364] width 300 height 23
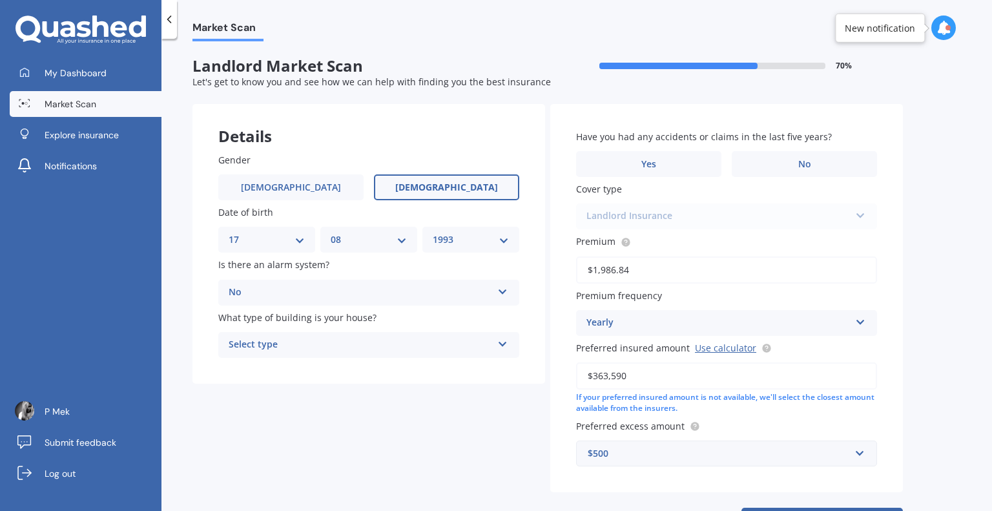
click at [323, 344] on div "Select type" at bounding box center [361, 345] width 264 height 16
click at [296, 372] on div "Freestanding" at bounding box center [369, 370] width 300 height 23
click at [767, 156] on label "No" at bounding box center [804, 164] width 145 height 26
click at [0, 0] on input "No" at bounding box center [0, 0] width 0 height 0
click at [745, 212] on div "Landlord Insurance Landlord Insurance" at bounding box center [726, 217] width 301 height 26
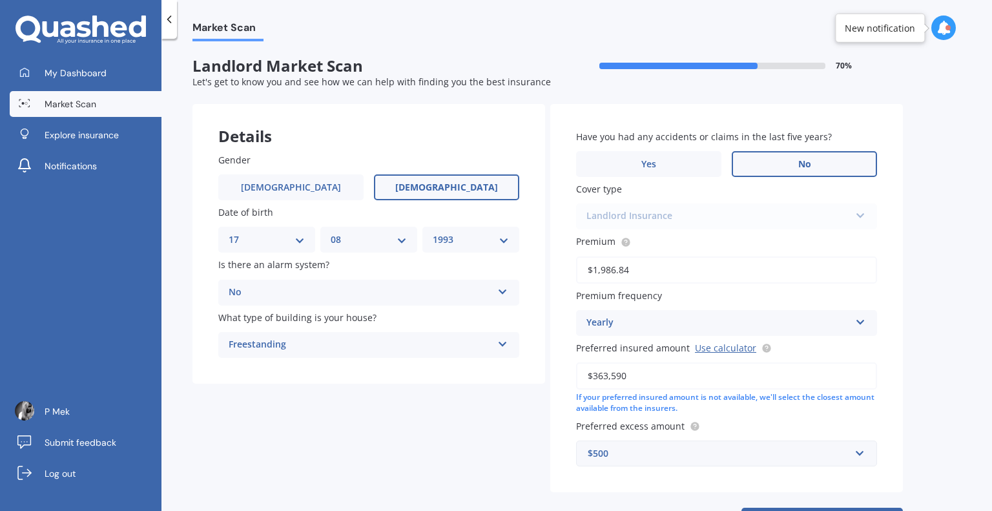
scroll to position [54, 0]
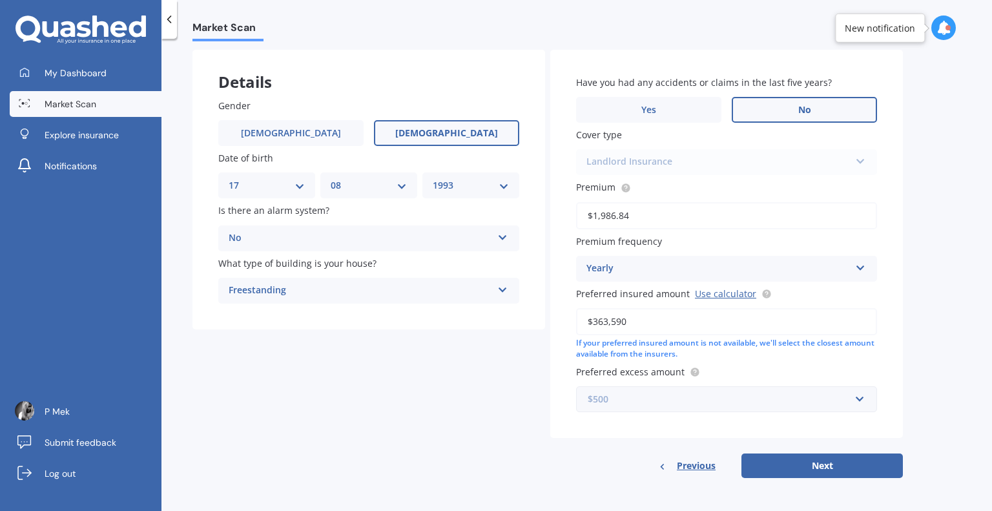
click at [780, 390] on input "text" at bounding box center [722, 399] width 289 height 25
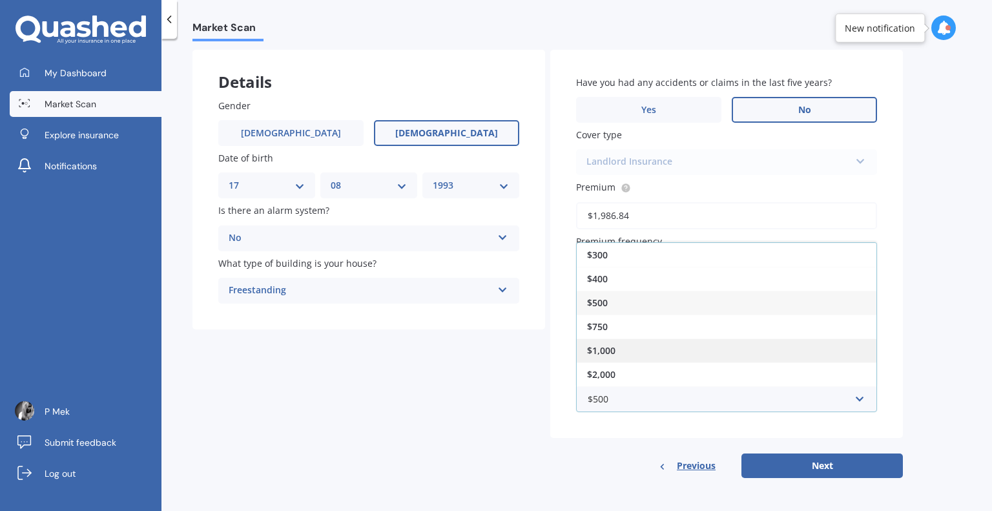
click at [809, 353] on div "$1,000" at bounding box center [727, 351] width 300 height 24
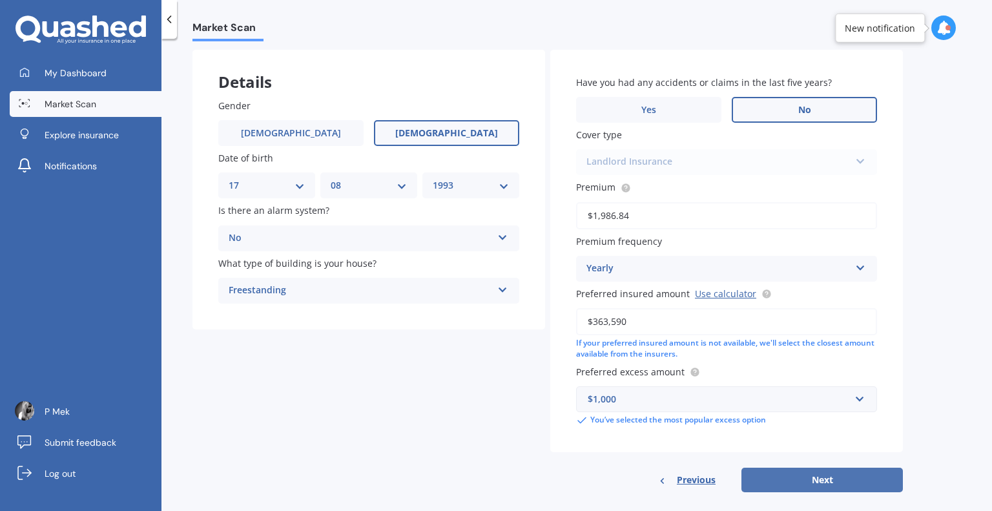
click at [836, 482] on button "Next" at bounding box center [823, 480] width 162 height 25
select select "17"
select select "08"
select select "1993"
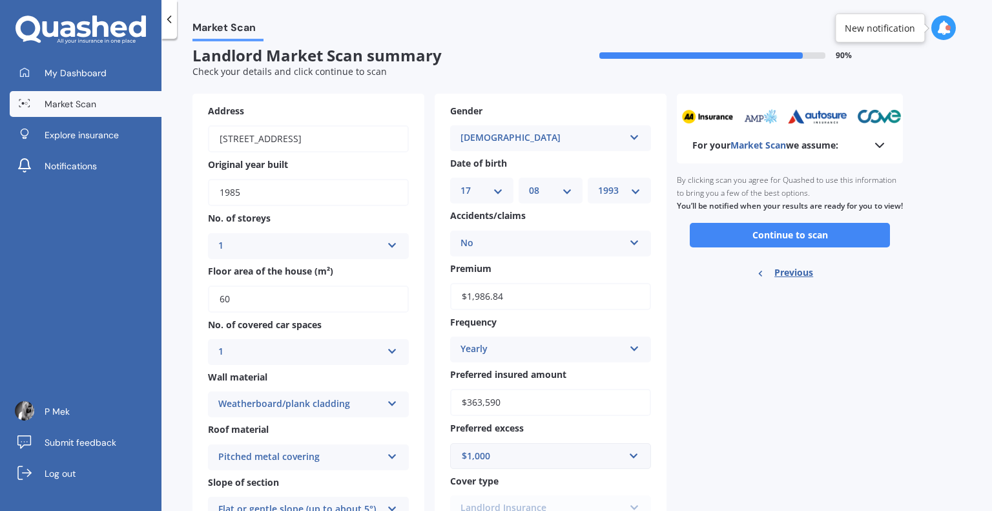
scroll to position [0, 0]
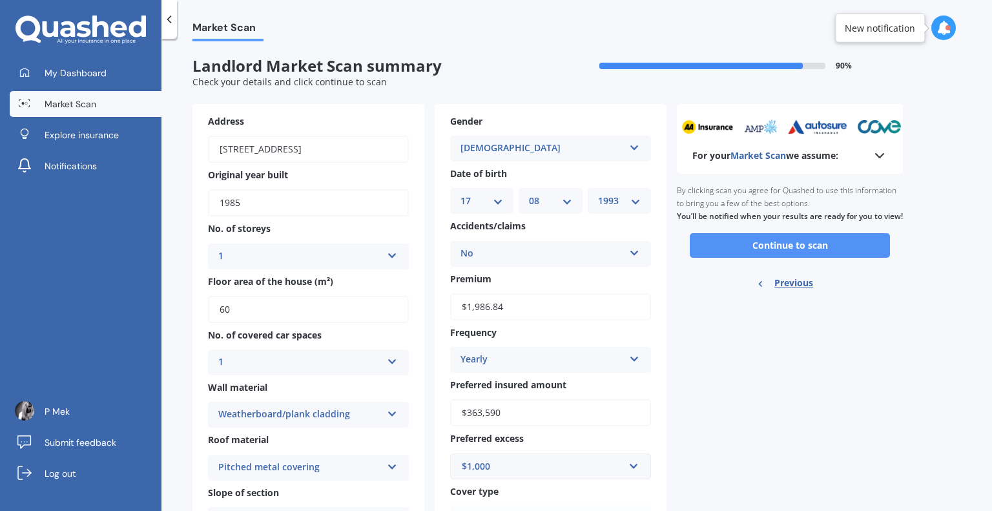
click at [747, 254] on button "Continue to scan" at bounding box center [790, 245] width 200 height 25
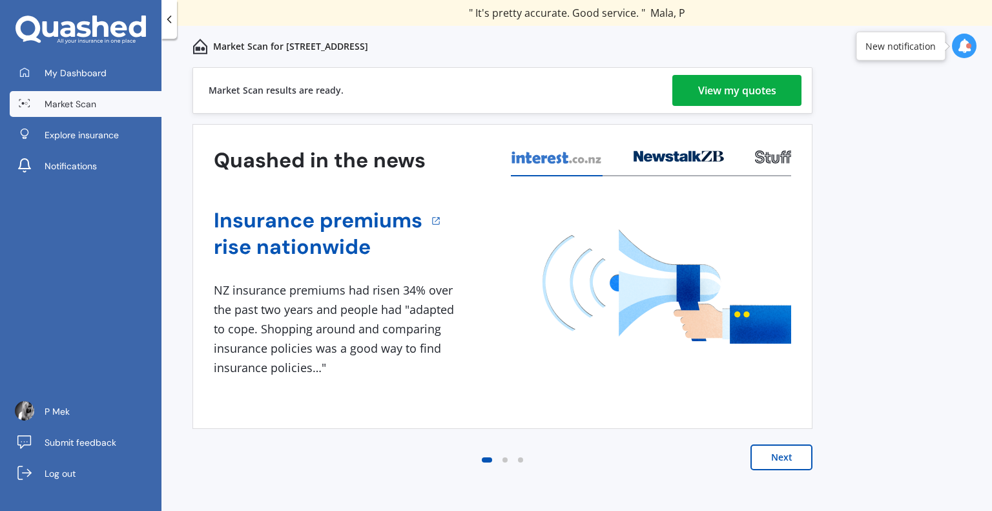
click at [708, 96] on div "View my quotes" at bounding box center [737, 90] width 78 height 31
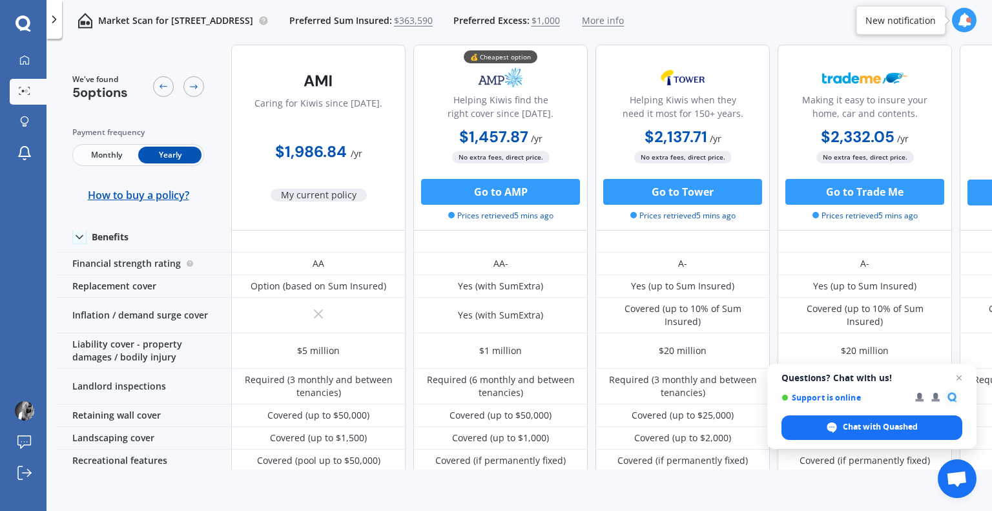
scroll to position [71, 0]
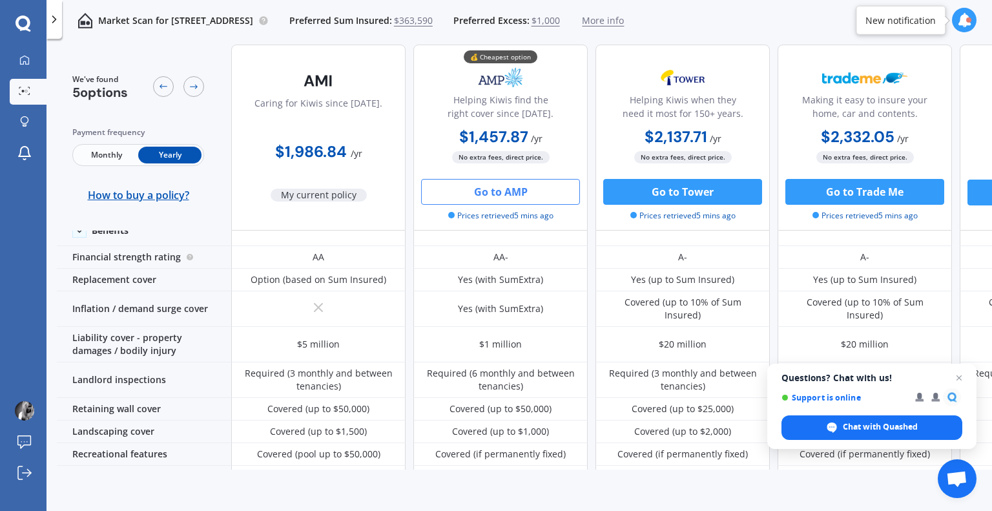
click at [501, 188] on button "Go to AMP" at bounding box center [500, 192] width 159 height 26
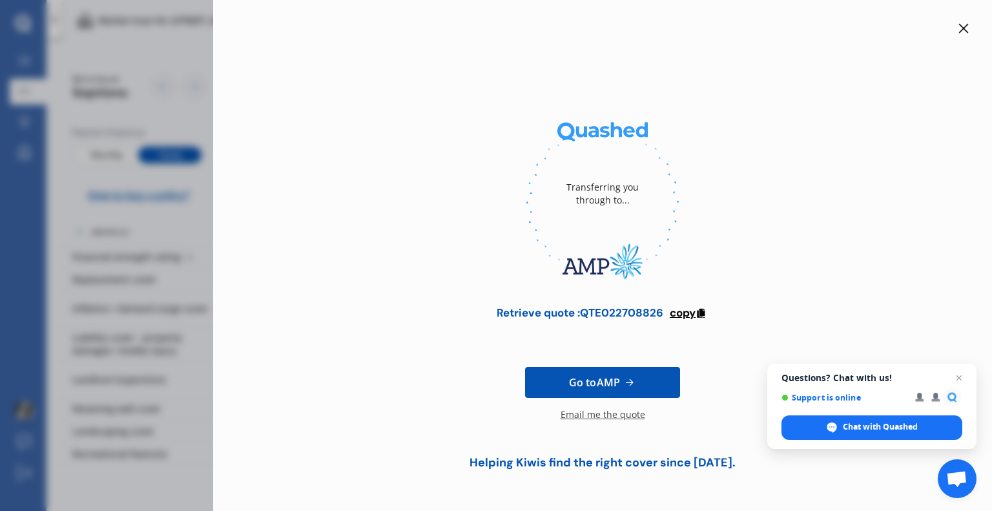
click at [698, 314] on icon at bounding box center [701, 311] width 11 height 9
click at [960, 30] on icon at bounding box center [964, 28] width 10 height 10
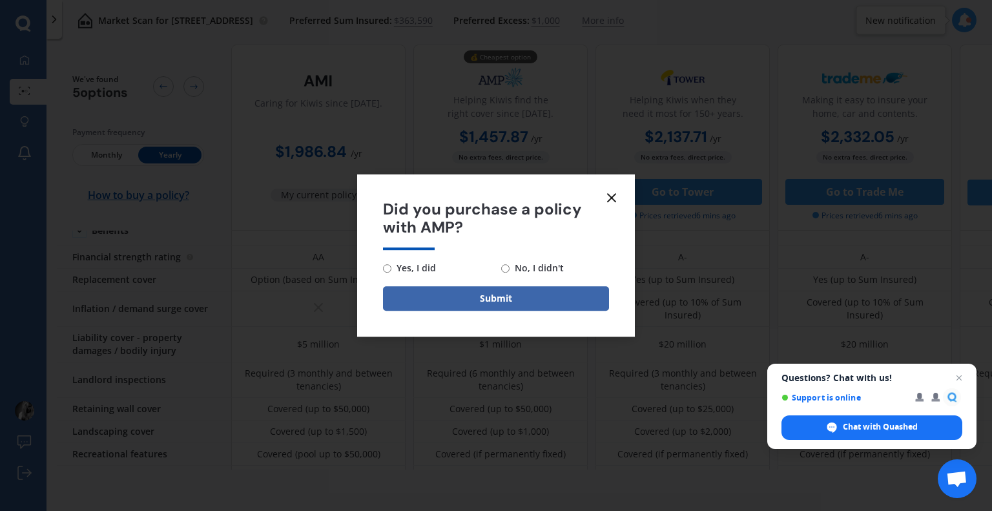
click at [538, 268] on span "No, I didn't" at bounding box center [537, 268] width 54 height 16
click at [510, 268] on input "No, I didn't" at bounding box center [505, 268] width 8 height 8
radio input "true"
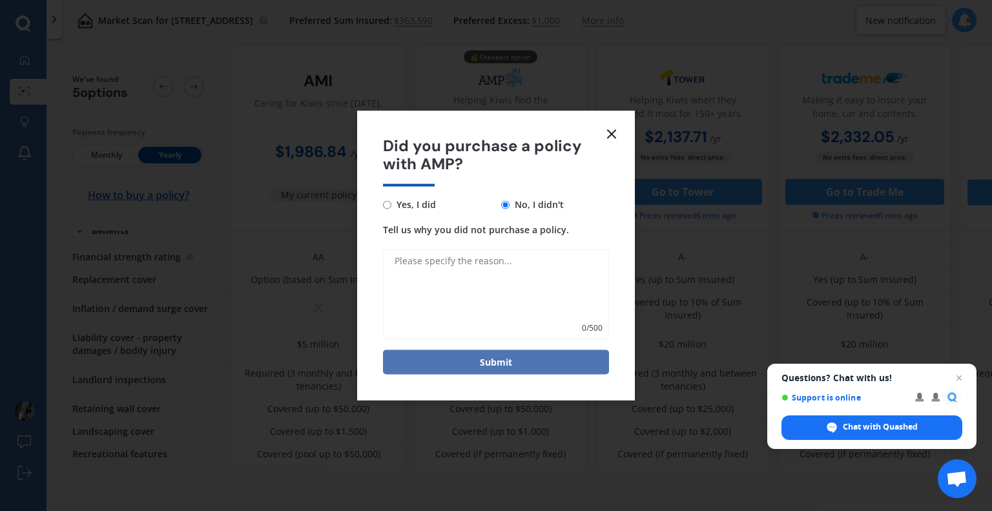
click at [483, 369] on button "Submit" at bounding box center [496, 362] width 226 height 25
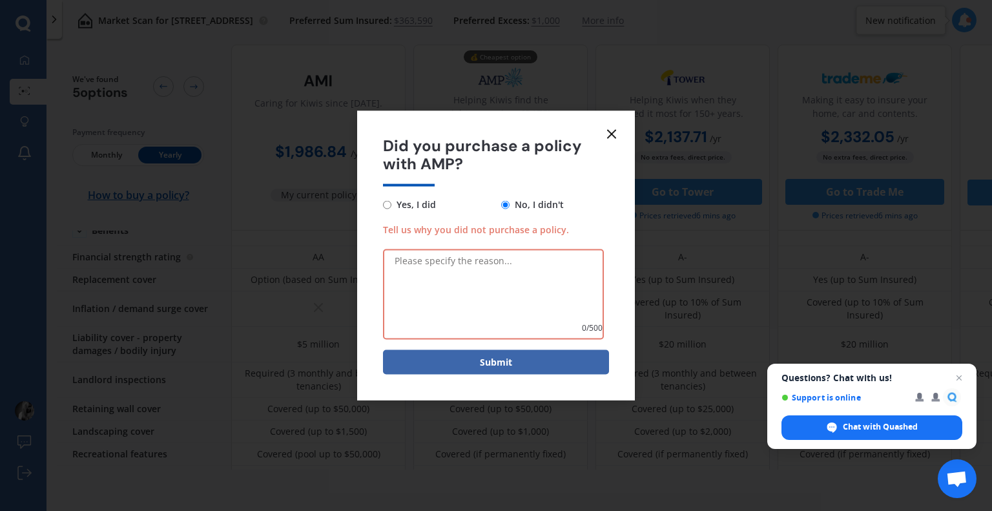
click at [614, 141] on icon at bounding box center [612, 134] width 16 height 16
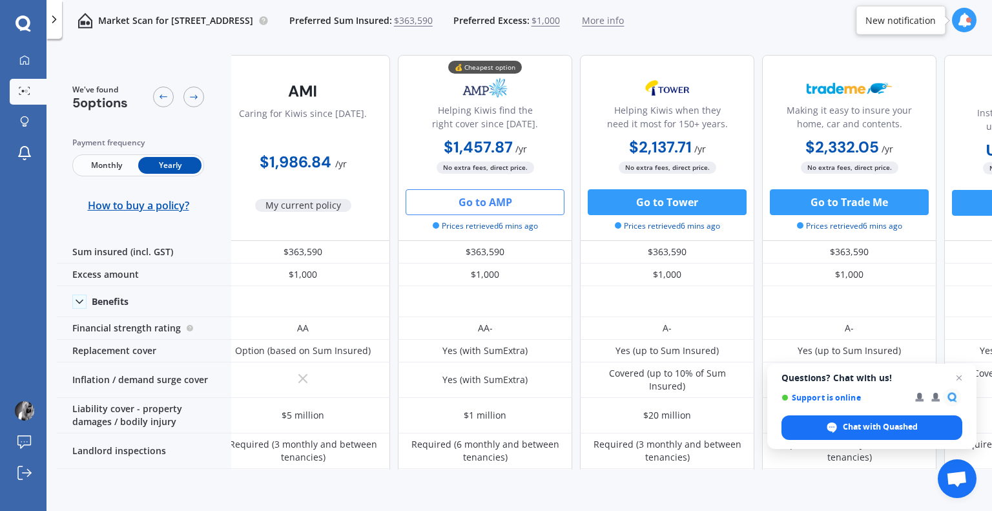
scroll to position [0, 10]
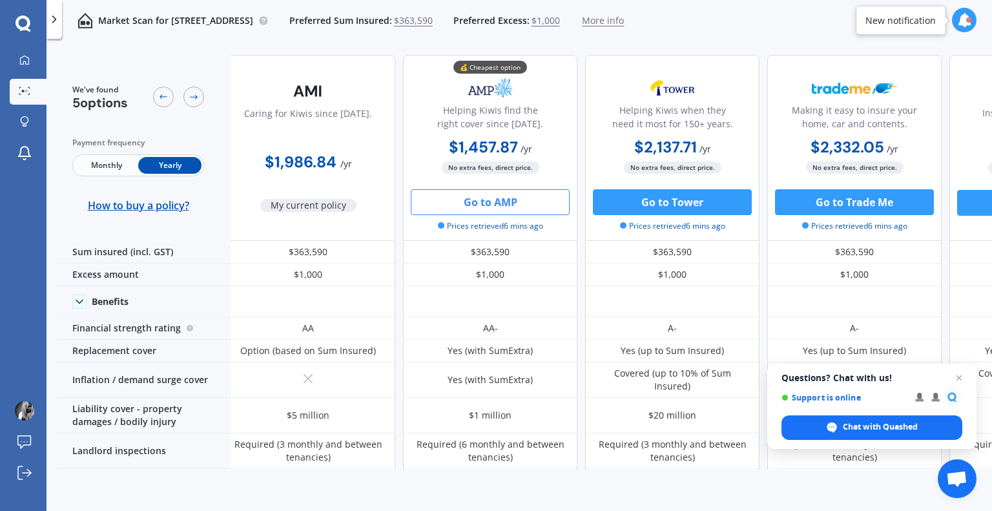
click at [25, 30] on icon at bounding box center [24, 24] width 16 height 17
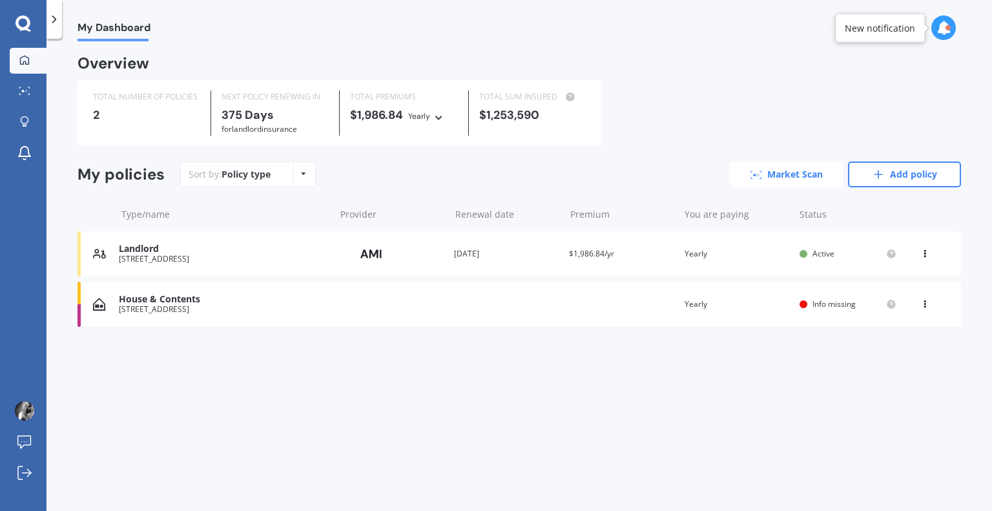
click at [801, 175] on link "Market Scan" at bounding box center [786, 175] width 113 height 26
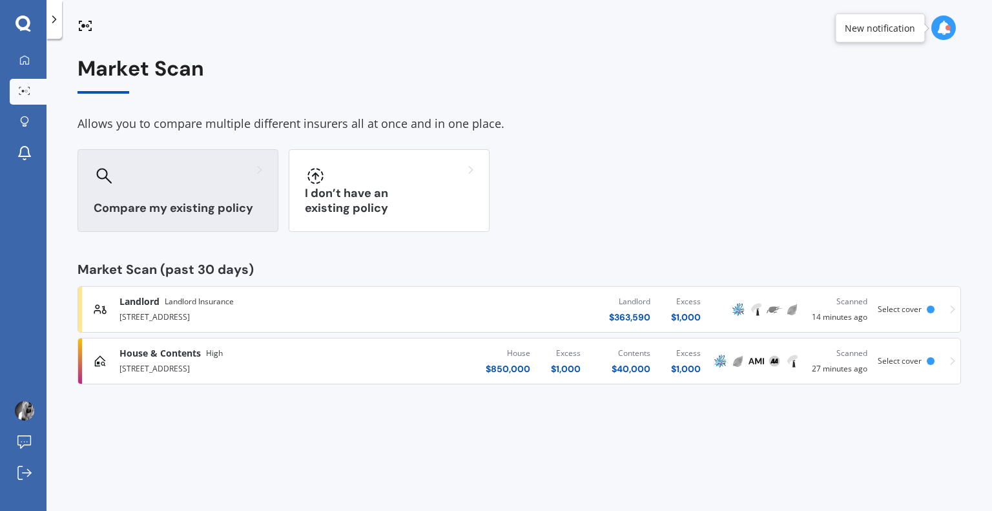
click at [180, 183] on div at bounding box center [178, 175] width 169 height 21
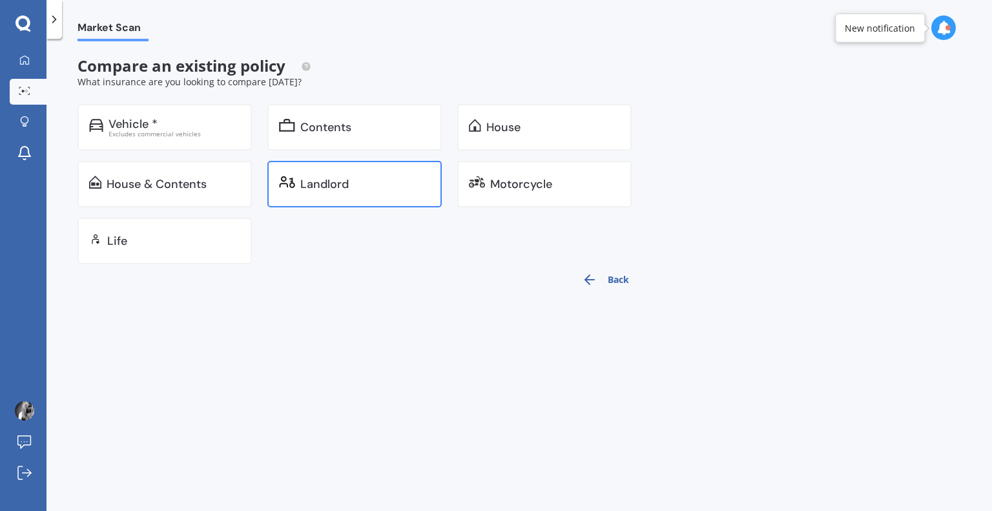
click at [340, 183] on div "Landlord" at bounding box center [324, 184] width 48 height 13
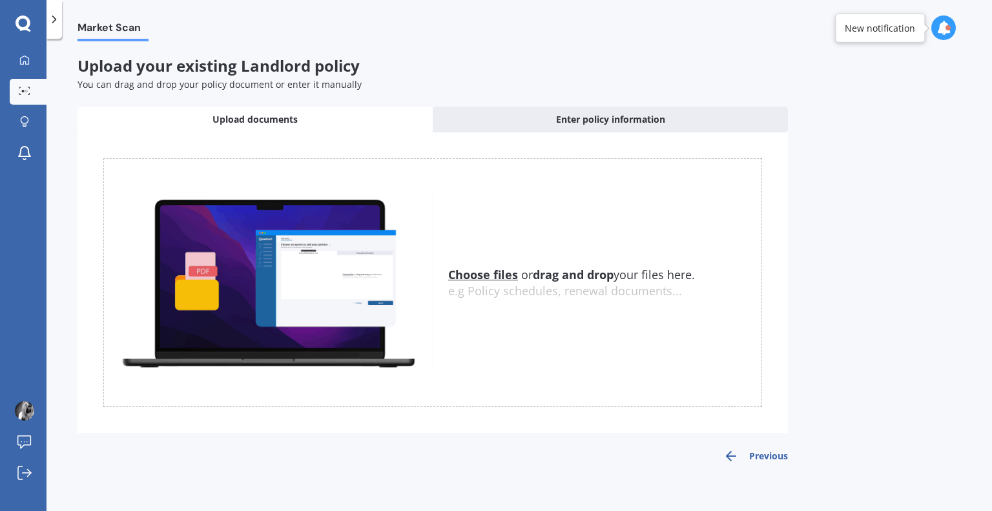
click at [487, 275] on u "Choose files" at bounding box center [483, 275] width 70 height 16
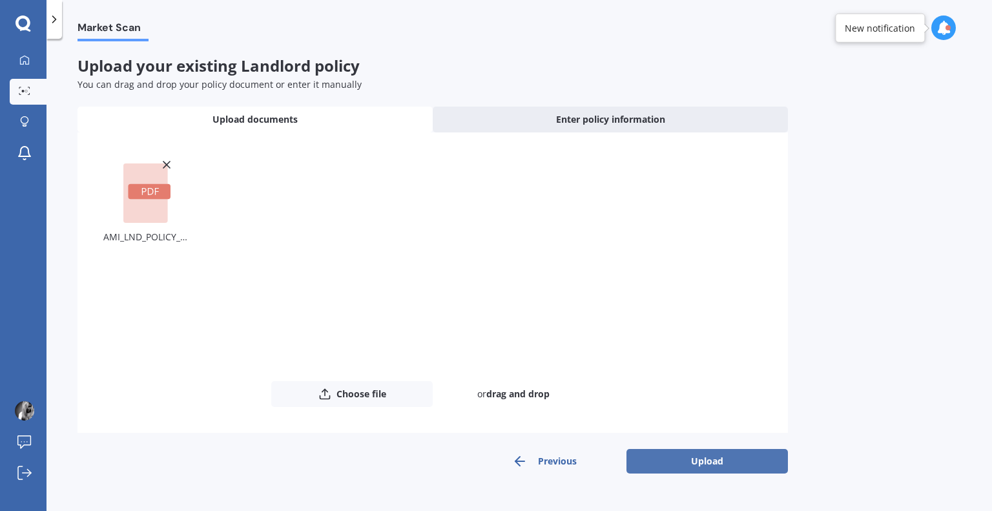
click at [711, 459] on button "Upload" at bounding box center [708, 461] width 162 height 25
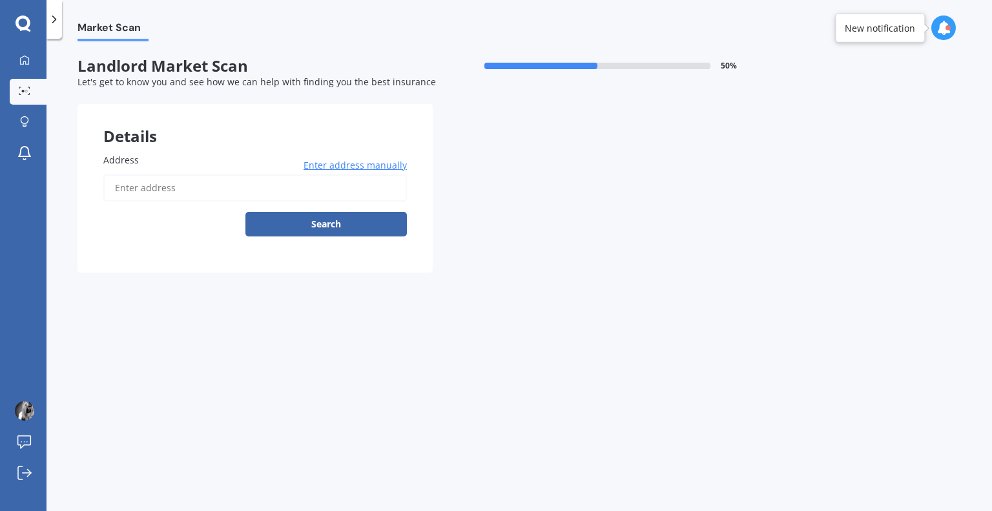
click at [343, 196] on input "Address" at bounding box center [255, 187] width 304 height 27
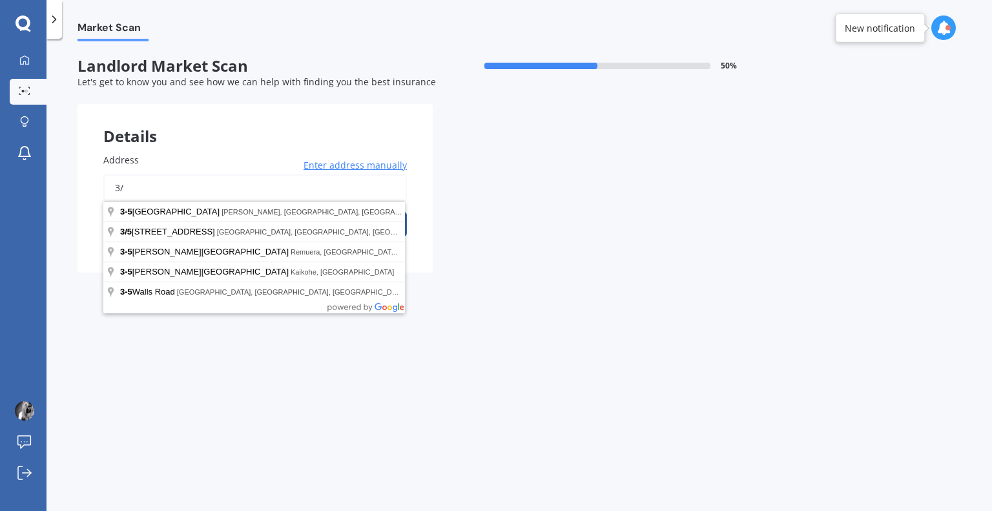
type input "3"
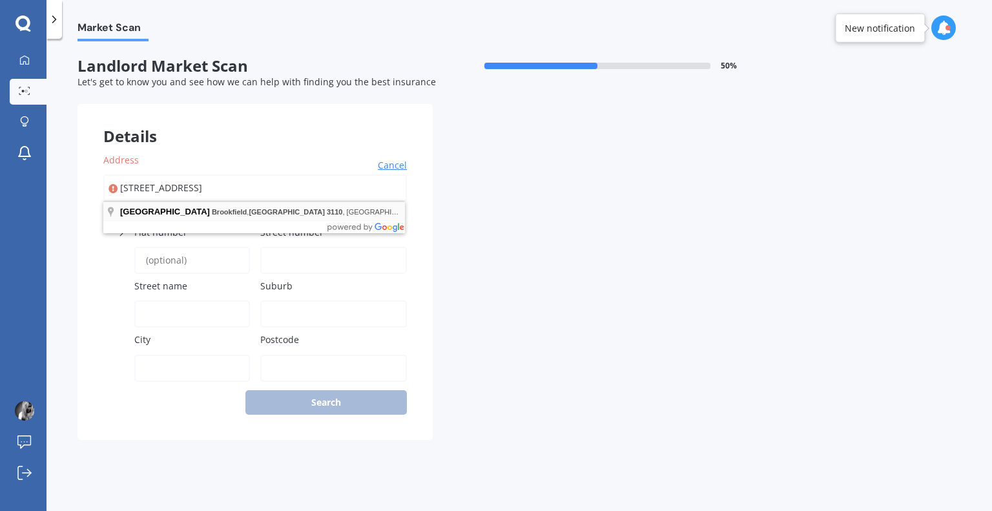
type input "3"
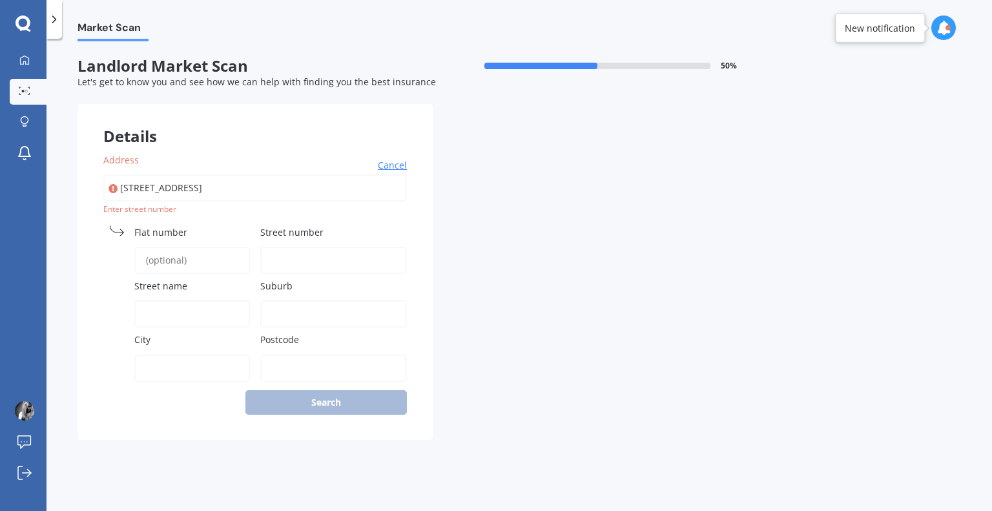
type input "3/496 Glenfield Road, Glenfield, Auckland 0629"
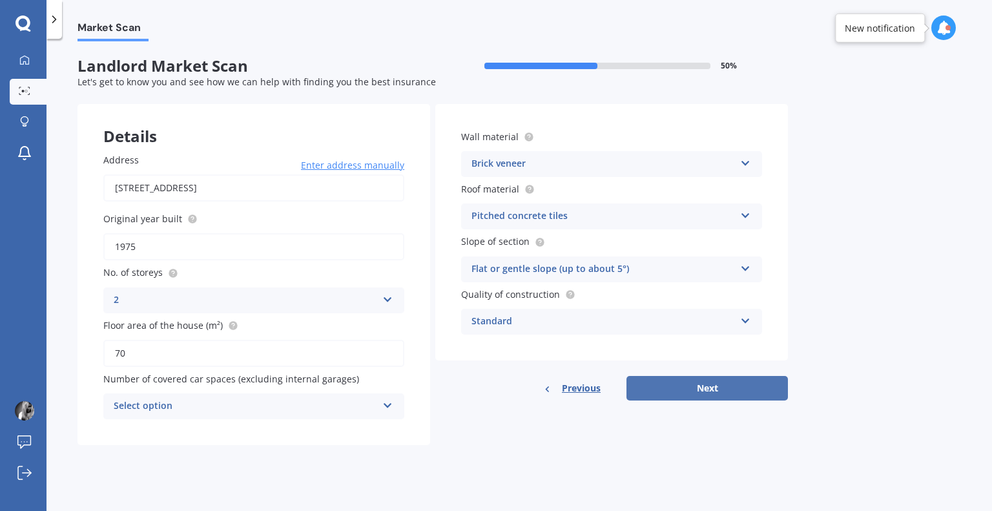
click at [682, 394] on button "Next" at bounding box center [708, 388] width 162 height 25
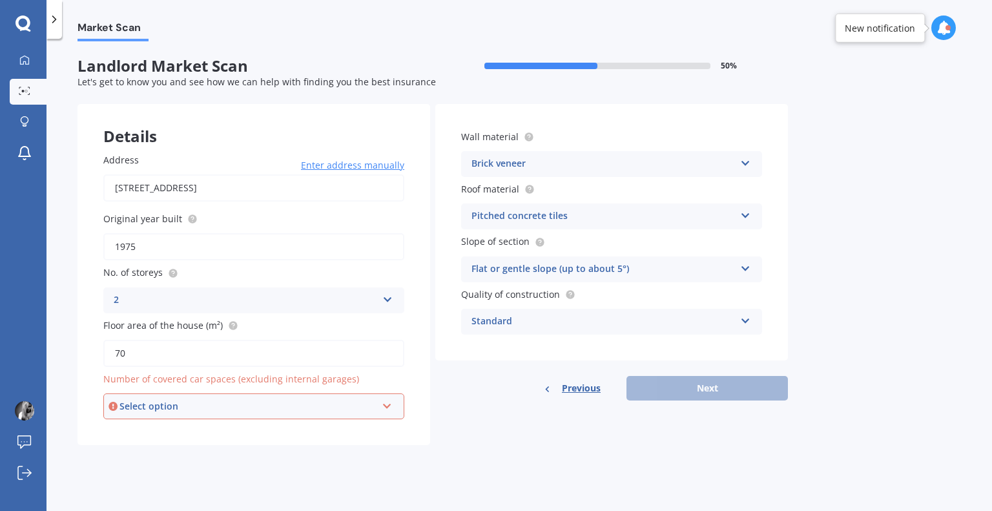
click at [302, 406] on div "Select option" at bounding box center [248, 406] width 257 height 14
click at [277, 255] on div "0" at bounding box center [254, 265] width 298 height 23
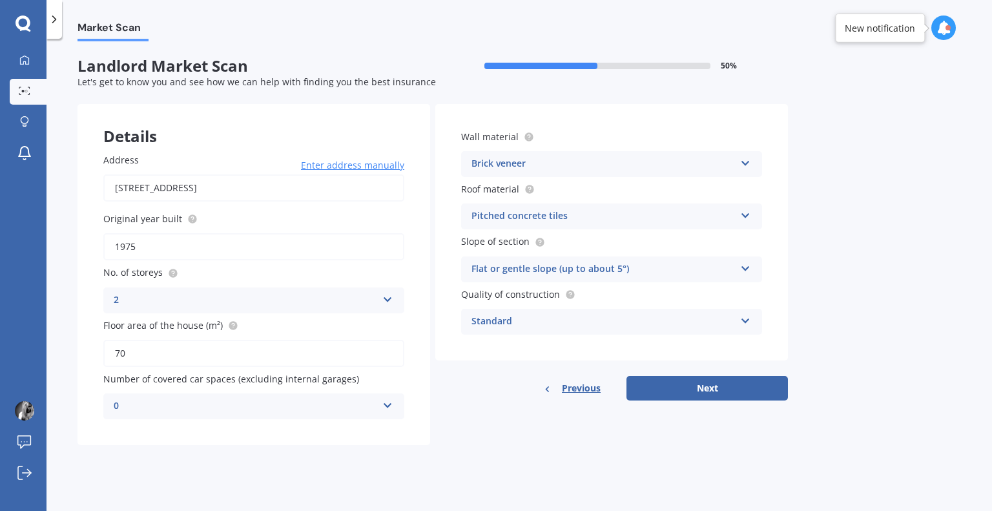
click at [718, 401] on div "Details Address 3/496 Glenfield Road, Glenfield, Auckland 0629 Enter address ma…" at bounding box center [433, 274] width 711 height 341
click at [716, 391] on button "Next" at bounding box center [708, 388] width 162 height 25
select select "17"
select select "08"
select select "1993"
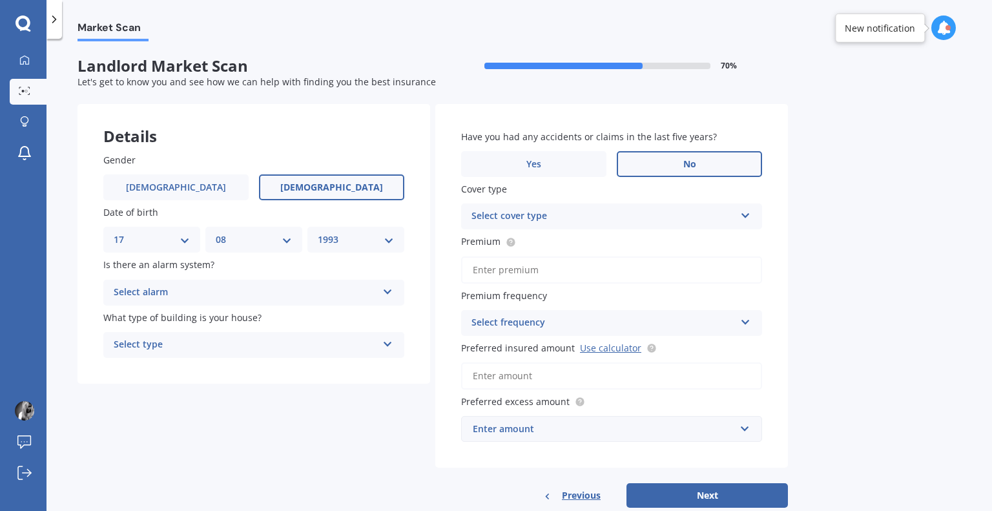
click at [664, 171] on label "No" at bounding box center [689, 164] width 145 height 26
click at [0, 0] on input "No" at bounding box center [0, 0] width 0 height 0
click at [194, 287] on div "Select alarm" at bounding box center [246, 293] width 264 height 16
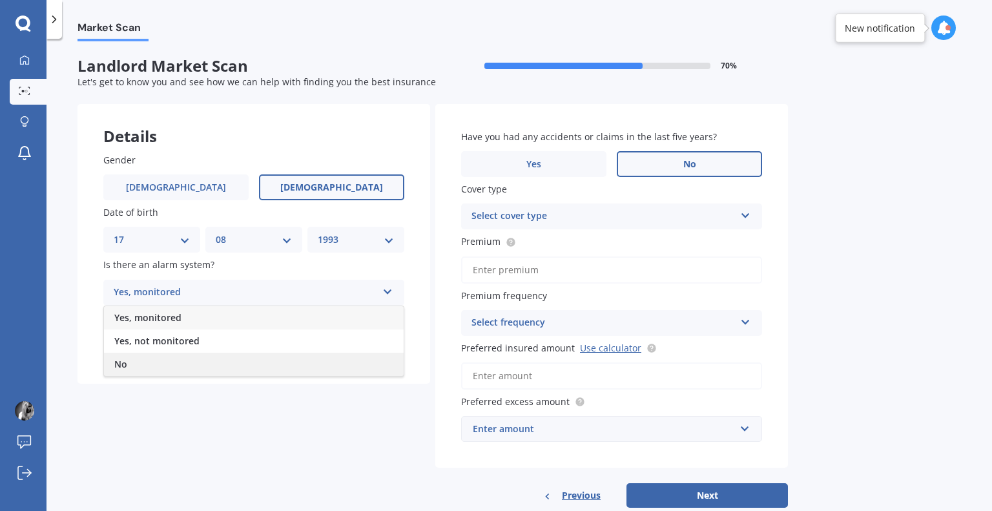
click at [152, 359] on div "No" at bounding box center [254, 364] width 300 height 23
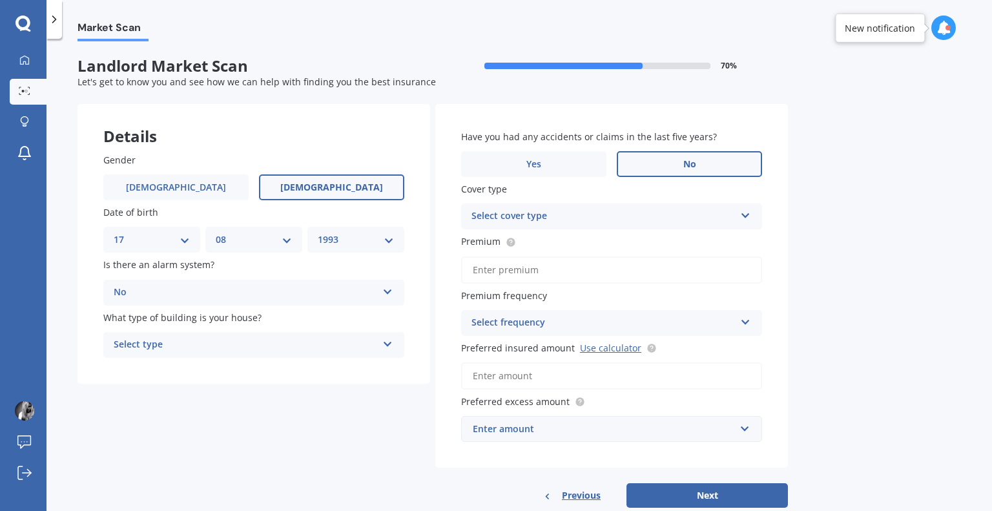
click at [178, 337] on div "Select type Freestanding Multi-unit (in a block of 6 or less) Multi-unit (in a …" at bounding box center [253, 345] width 301 height 26
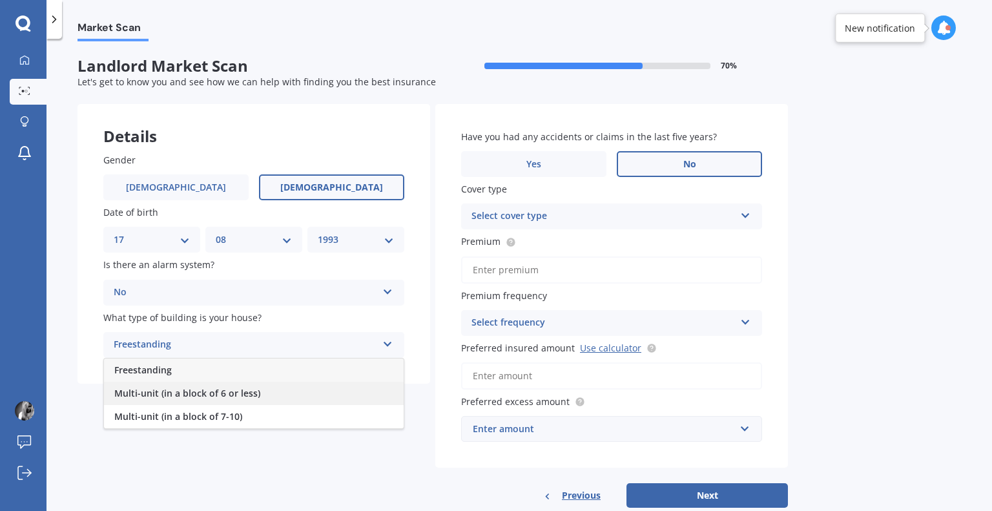
click at [190, 392] on span "Multi-unit (in a block of 6 or less)" at bounding box center [187, 393] width 146 height 12
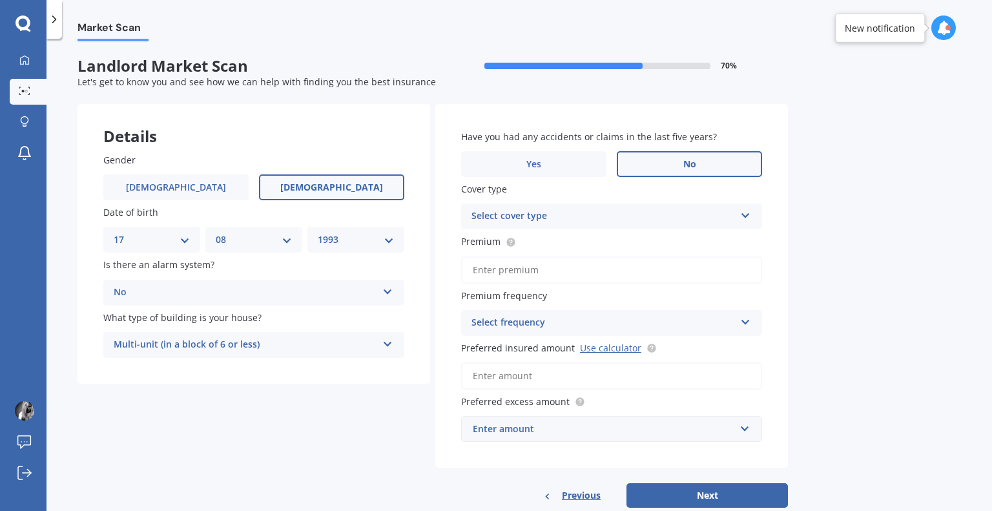
scroll to position [30, 0]
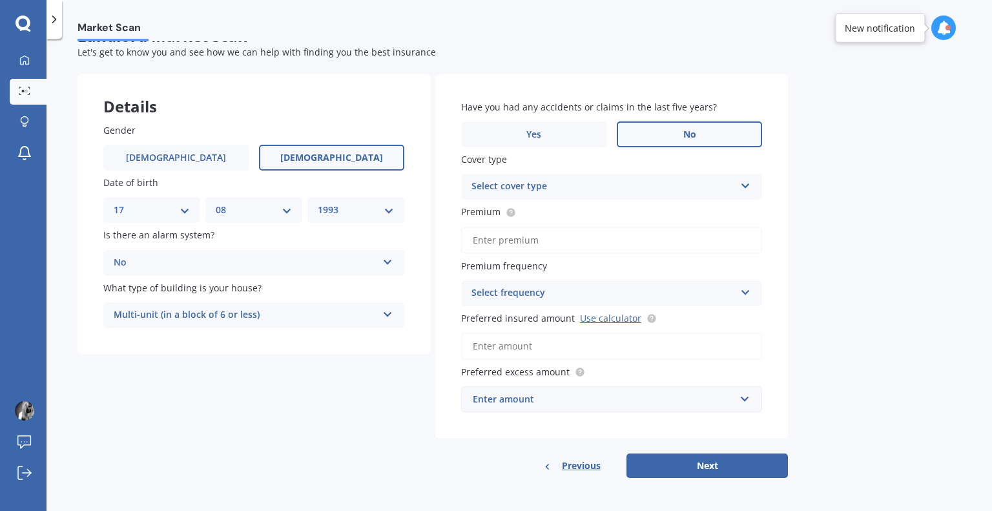
click at [565, 396] on div "Enter amount" at bounding box center [604, 399] width 262 height 14
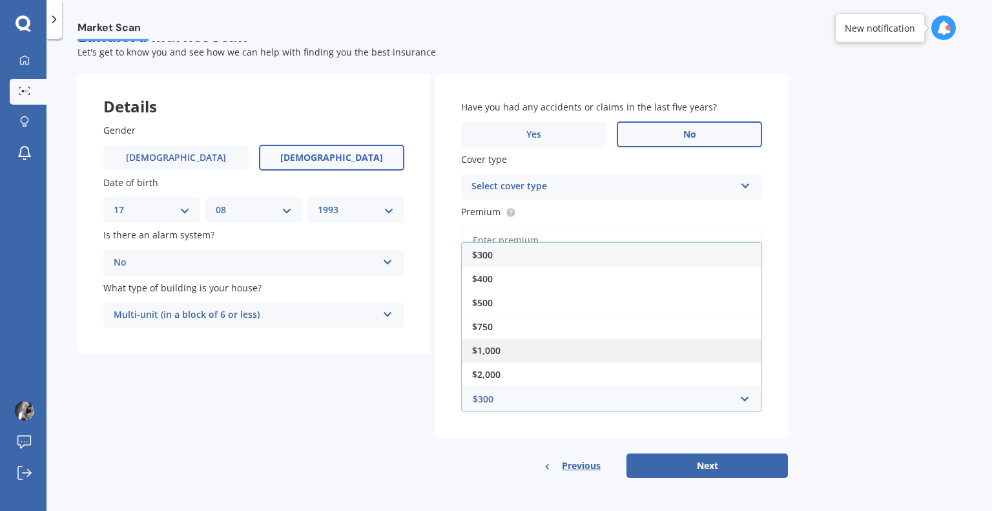
click at [556, 352] on div "$1,000" at bounding box center [612, 351] width 300 height 24
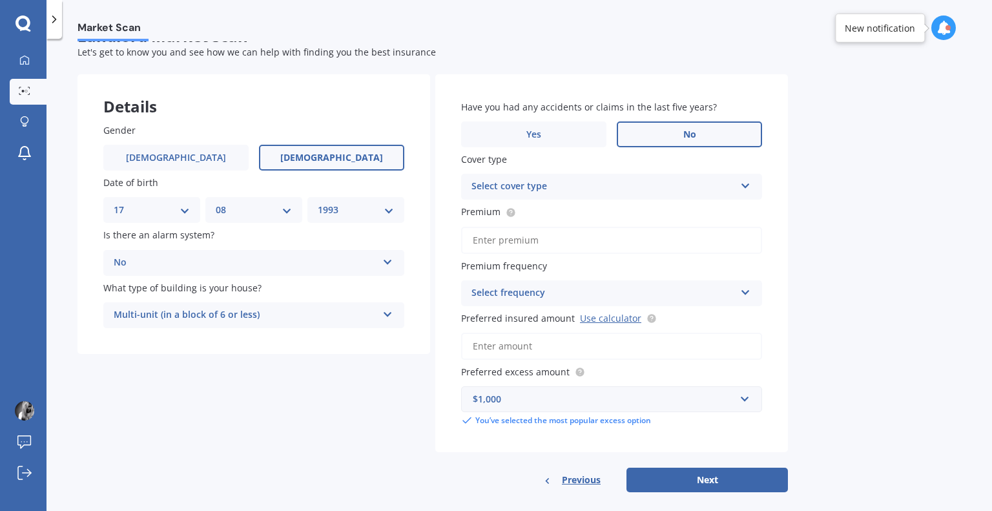
click at [558, 339] on input "Preferred insured amount Use calculator" at bounding box center [611, 346] width 301 height 27
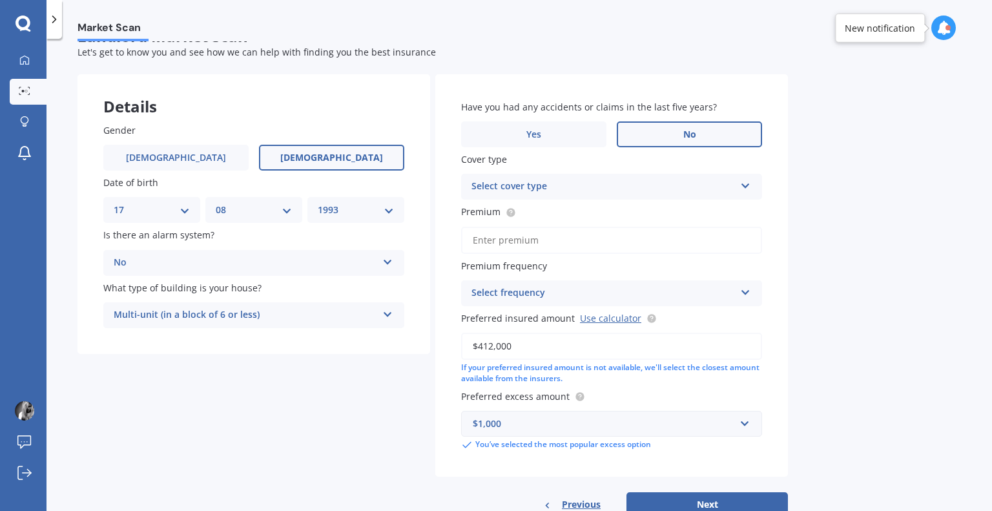
scroll to position [68, 0]
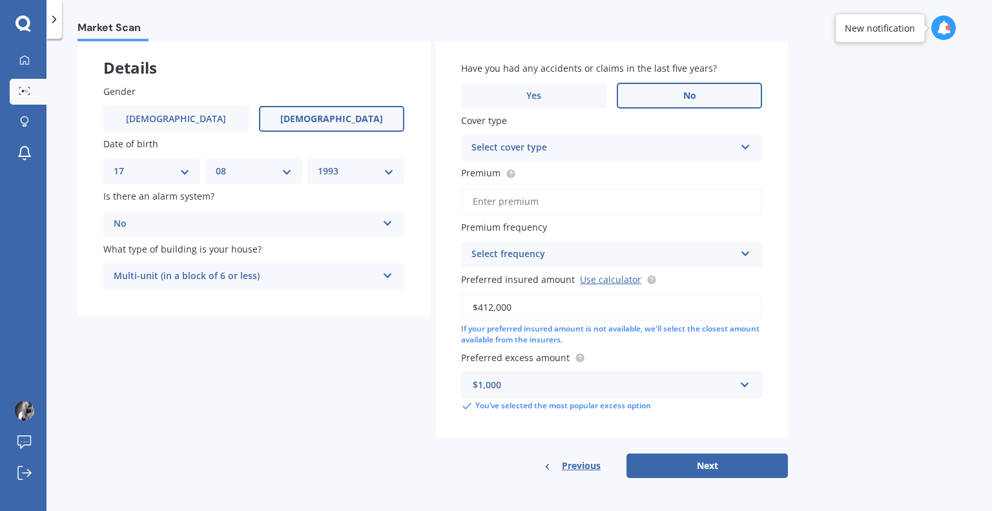
type input "$412,000"
click at [612, 196] on input "Premium" at bounding box center [611, 201] width 301 height 27
type input "$1,711.00"
click at [601, 253] on div "Select frequency" at bounding box center [604, 255] width 264 height 16
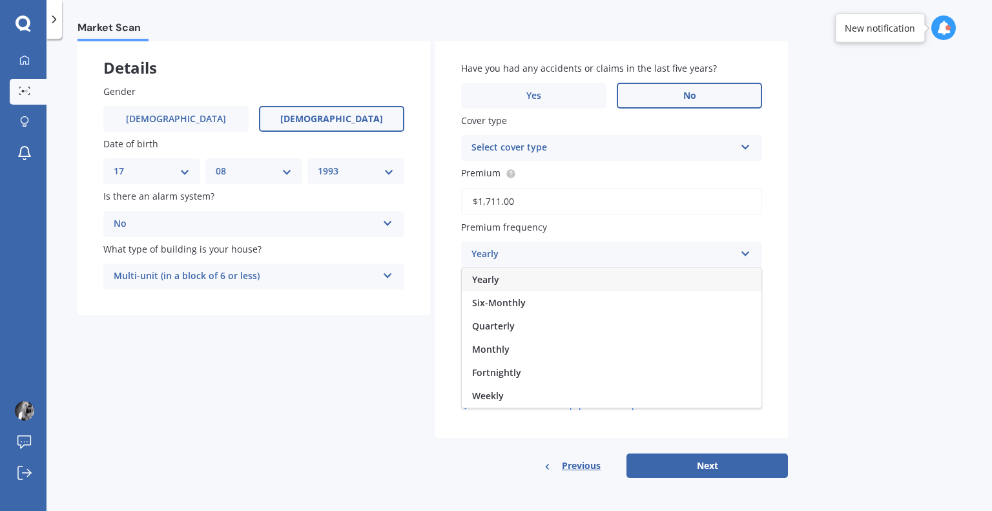
click at [545, 280] on div "Yearly" at bounding box center [612, 279] width 300 height 23
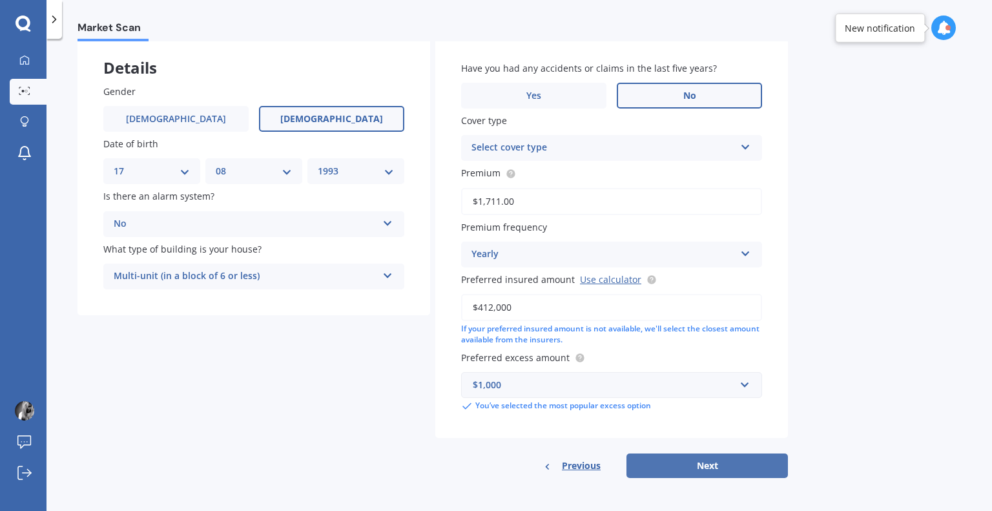
click at [715, 466] on button "Next" at bounding box center [708, 466] width 162 height 25
click at [656, 151] on div "Select cover type" at bounding box center [605, 148] width 257 height 14
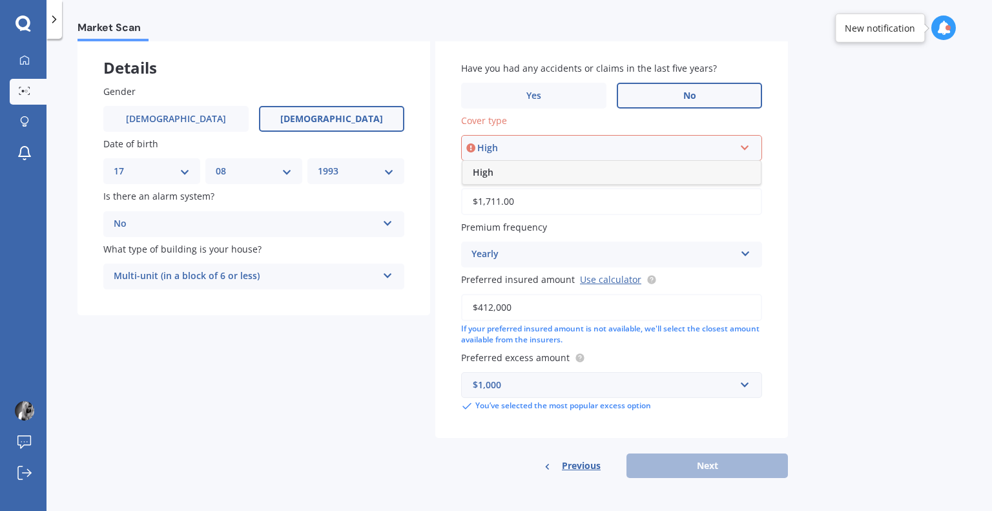
click at [625, 139] on div "High High" at bounding box center [611, 148] width 301 height 26
click at [633, 138] on div "Select cover type High" at bounding box center [611, 148] width 301 height 26
click at [551, 178] on div "High" at bounding box center [612, 172] width 298 height 23
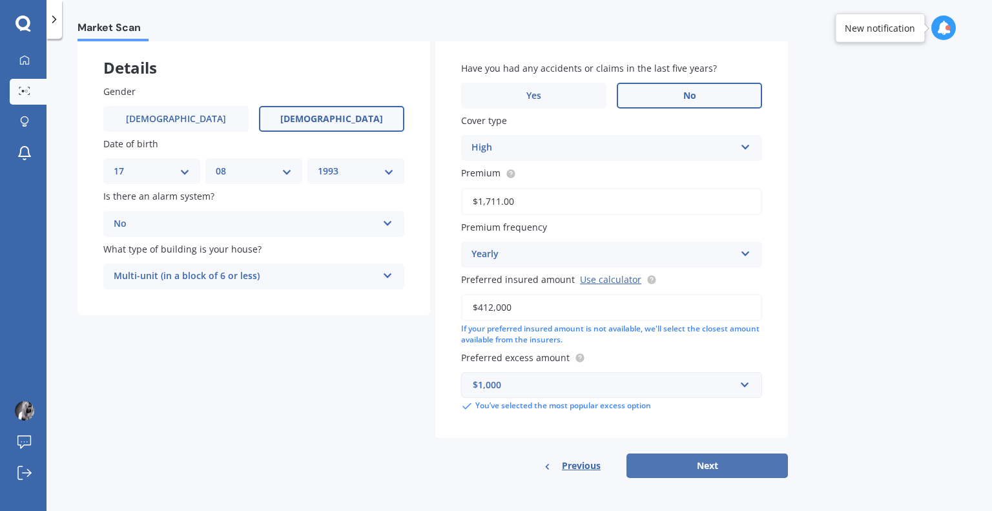
click at [749, 459] on button "Next" at bounding box center [708, 466] width 162 height 25
select select "17"
select select "08"
select select "1993"
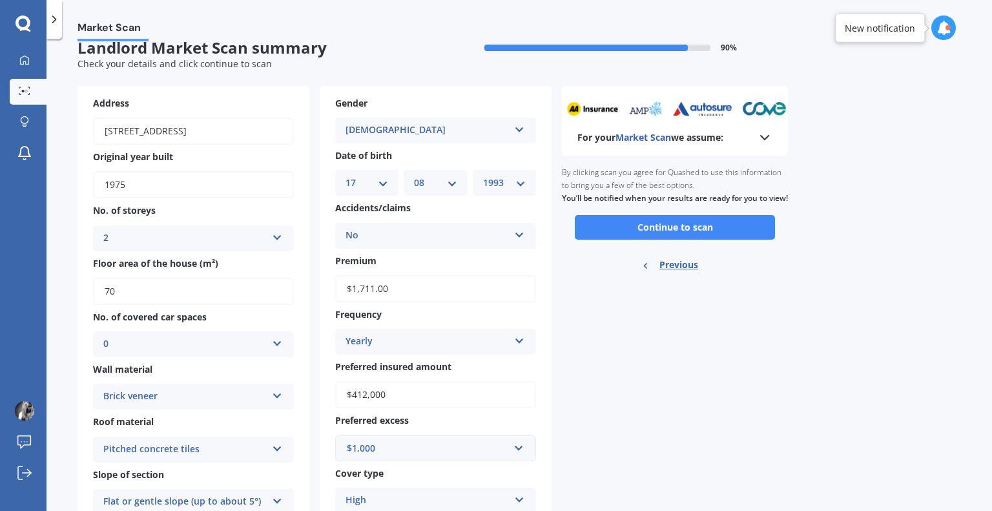
scroll to position [17, 0]
click at [698, 236] on button "Continue to scan" at bounding box center [675, 228] width 200 height 25
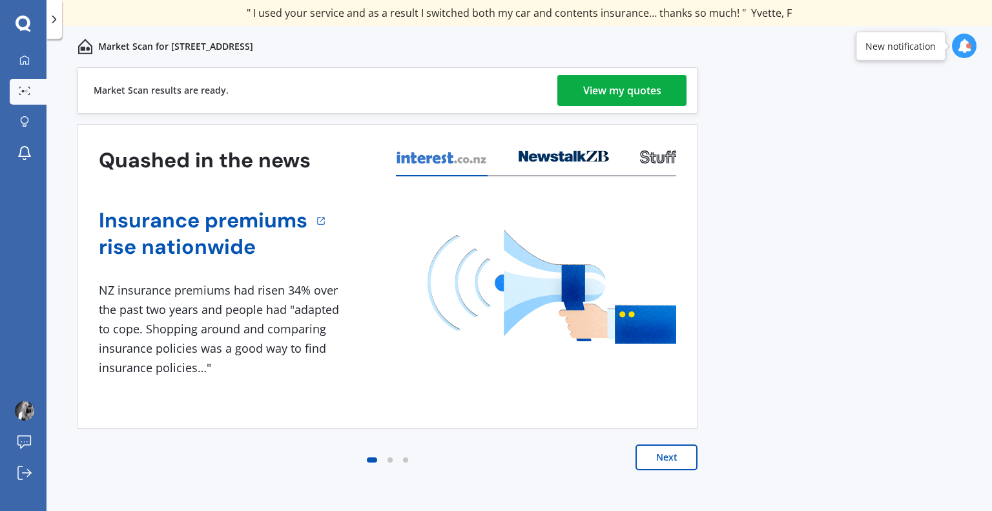
click at [607, 98] on div "View my quotes" at bounding box center [622, 90] width 78 height 31
